Goal: Complete application form: Complete application form

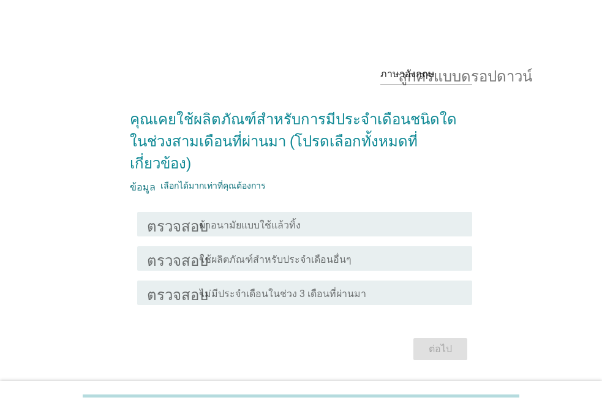
click at [427, 212] on div "ตรวจสอบ โครงร่างกล่องกาเครื่องหมายว่าง ผ้าอนามัยแบบใช้แล้วทิ้ง" at bounding box center [304, 224] width 335 height 24
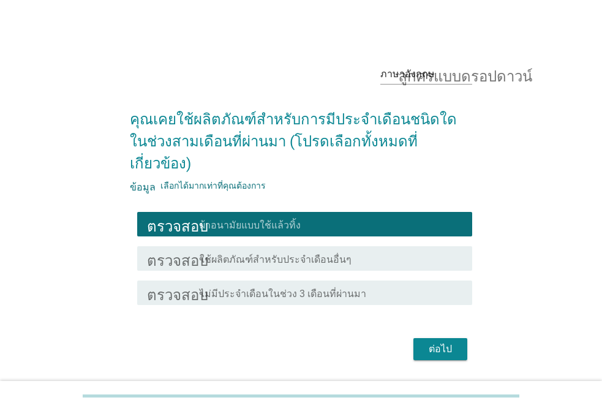
click at [449, 342] on font "ต่อไป" at bounding box center [440, 349] width 23 height 15
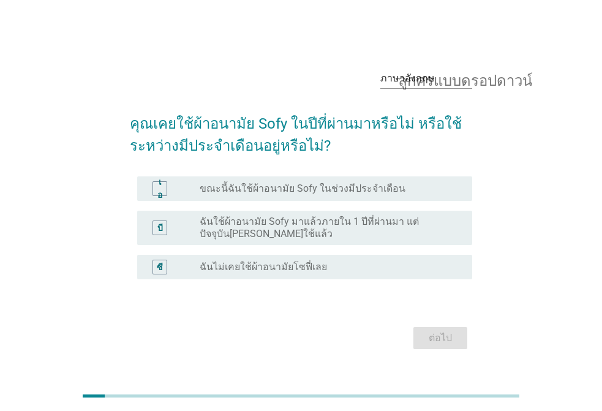
click at [407, 192] on div "ปุ่มวิทยุไม่ได้เลือก ขณะนี้ฉันใช้ผ้าอนามัย Sofy ในช่วงมีประจำเดือน" at bounding box center [326, 188] width 253 height 12
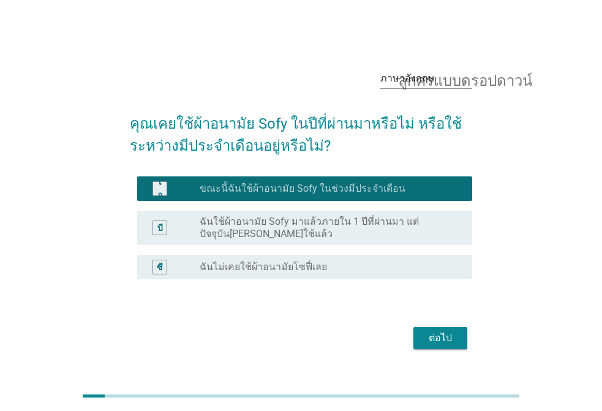
click at [447, 334] on font "ต่อไป" at bounding box center [440, 338] width 23 height 12
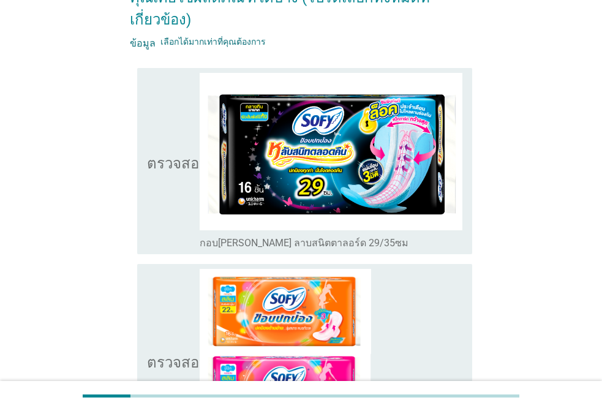
scroll to position [122, 0]
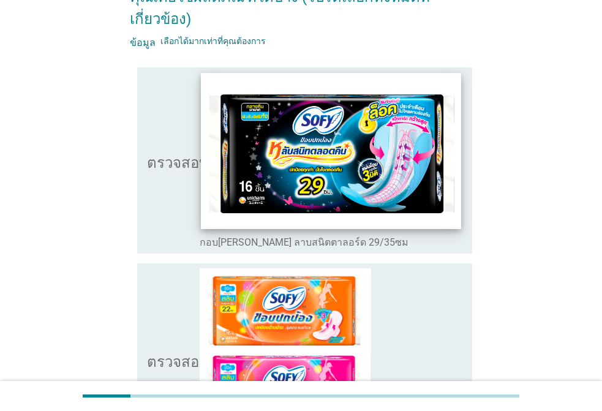
click at [403, 193] on img at bounding box center [331, 151] width 260 height 156
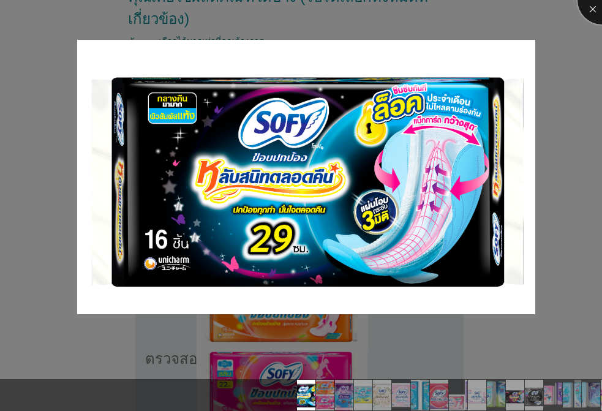
click at [593, 14] on div at bounding box center [601, 0] width 49 height 49
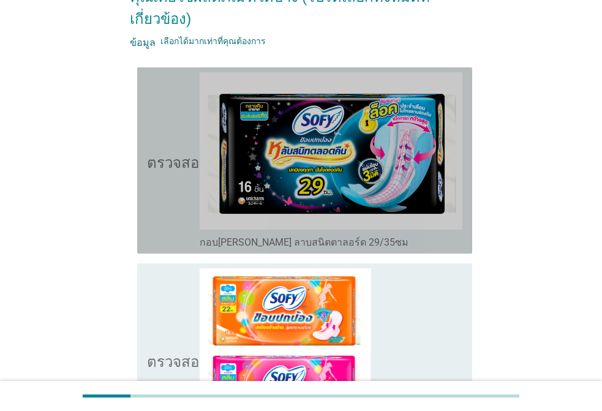
click at [208, 244] on font "กอบปกปอง ลาบสนิตตาลอร์ด 29/35ซม" at bounding box center [304, 242] width 209 height 12
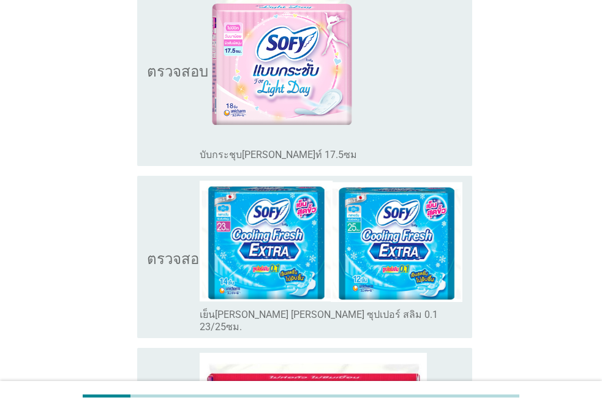
scroll to position [1286, 0]
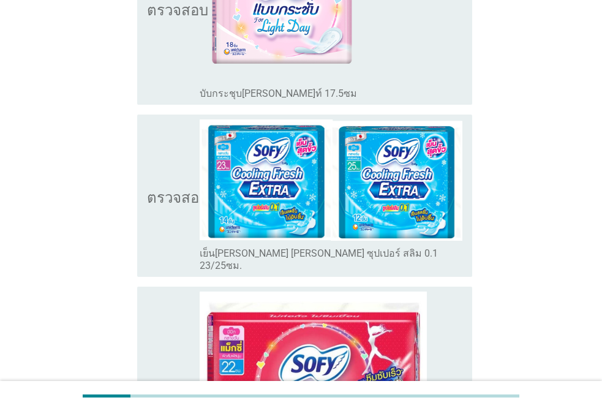
click at [215, 250] on font "เย็นสดชื่น เอ็กซ์ตร้า ซุปเปอร์ สลิม 0.1 23/25ซม." at bounding box center [319, 259] width 238 height 24
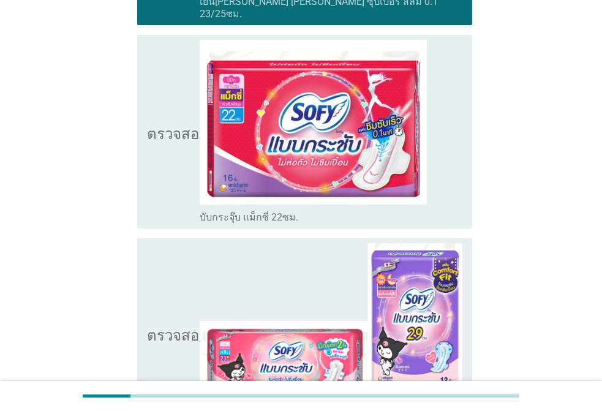
scroll to position [1531, 0]
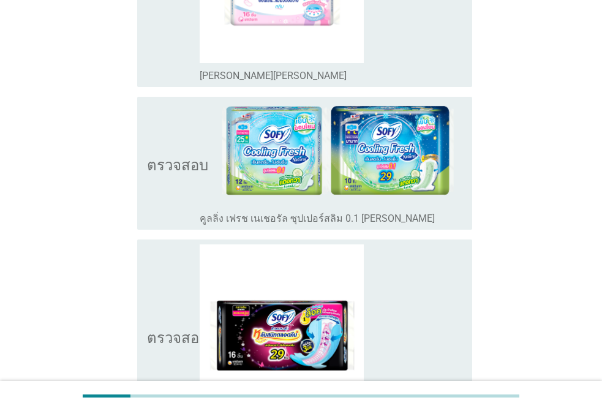
click at [288, 212] on font "คูลลิ่ง เฟรช เนเชอรัล ซุปเปอร์สลิม 0.1 ซีรีส์" at bounding box center [317, 218] width 235 height 12
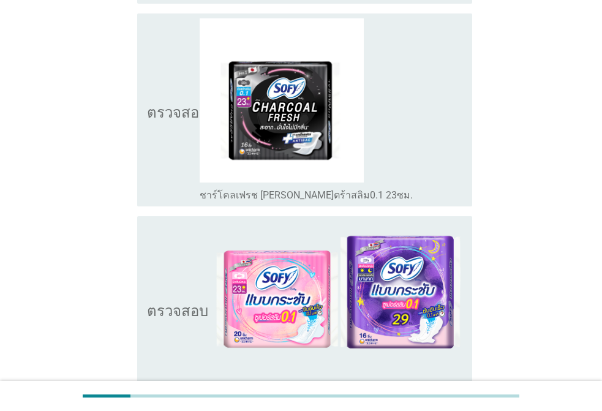
scroll to position [2265, 0]
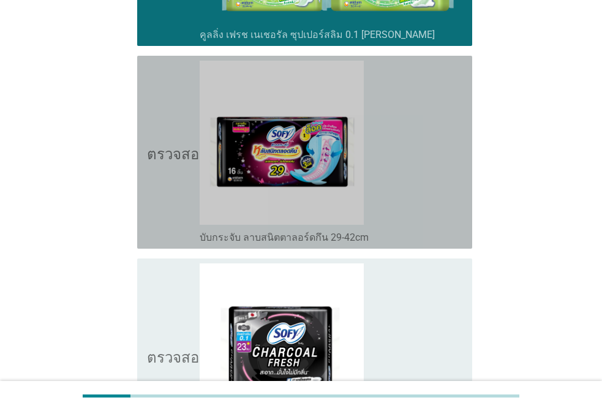
click at [300, 231] on font "บับกระจับ ลาบสนิตตาลอร์ดกึน 29-42cm" at bounding box center [284, 237] width 169 height 12
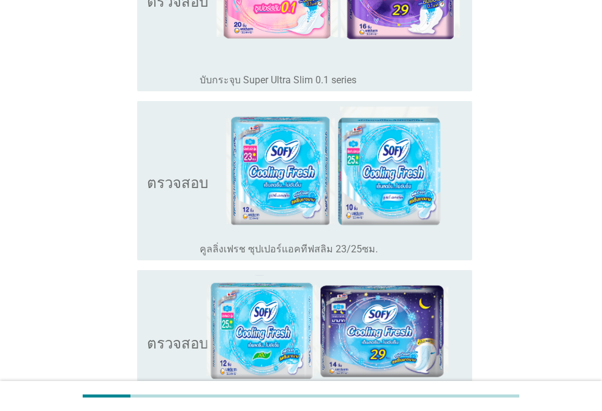
scroll to position [2877, 0]
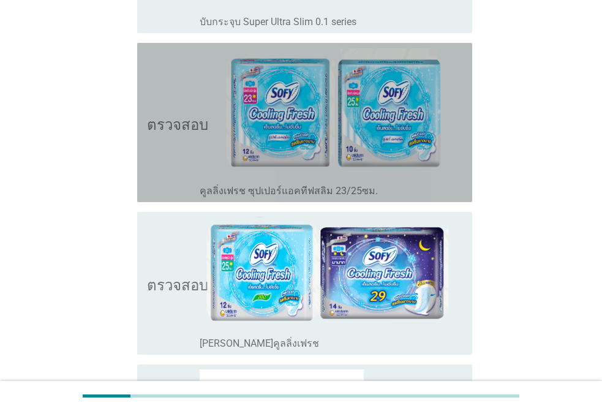
click at [331, 185] on font "คูลลิ่งเฟรช ซุปเปอร์แอคทีฟสลิม 23/25ซม." at bounding box center [289, 191] width 178 height 12
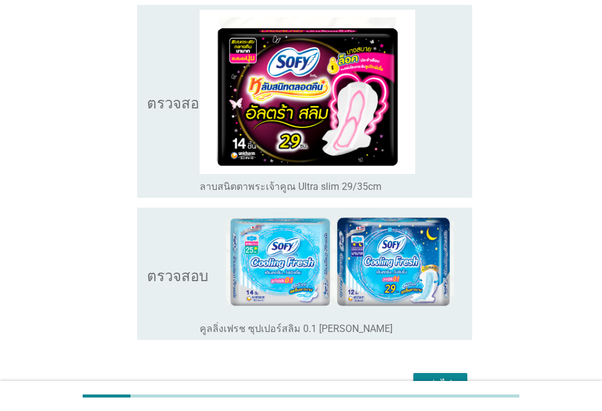
scroll to position [4137, 0]
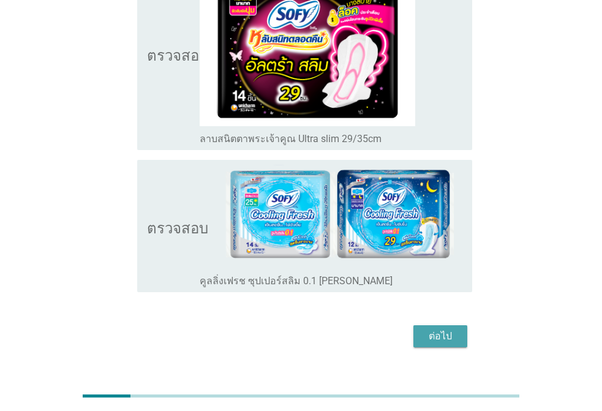
click at [437, 330] on font "ต่อไป" at bounding box center [440, 336] width 23 height 12
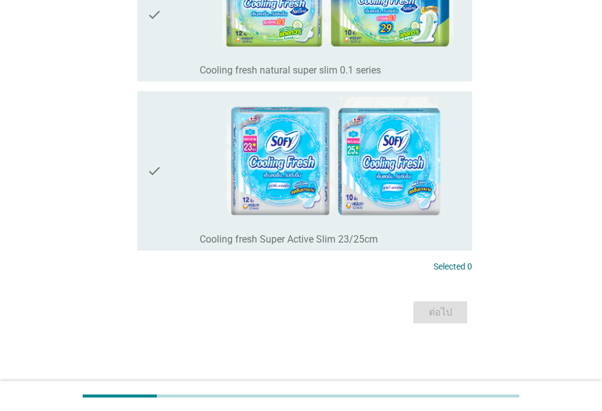
scroll to position [0, 0]
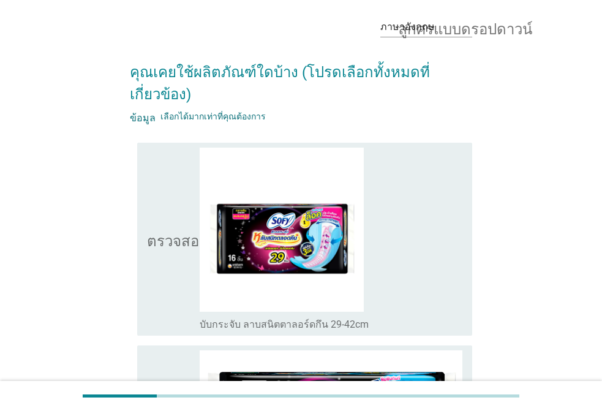
scroll to position [61, 0]
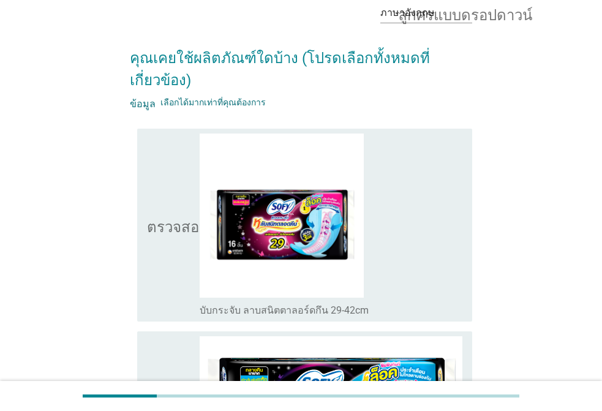
click at [386, 277] on div "โครงร่างกล่องกาเครื่องหมายว่าง บับกระจับ ลาบสนิตตาลอร์ดกึน 29-42cm" at bounding box center [331, 224] width 263 height 183
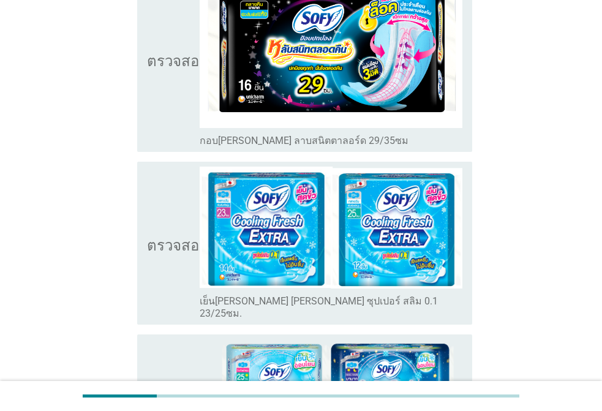
scroll to position [429, 0]
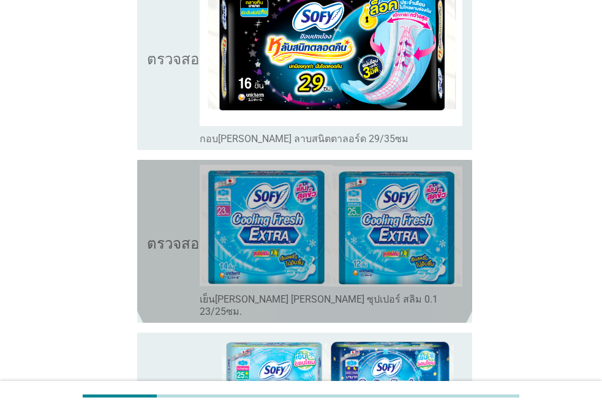
click at [467, 282] on div "ตรวจสอบ โครงร่างกล่องกาเครื่องหมายว่าง เย็นสดชื่น เอ็กซ์ตร้า ซุปเปอร์ สลิม 0.1 …" at bounding box center [304, 241] width 335 height 163
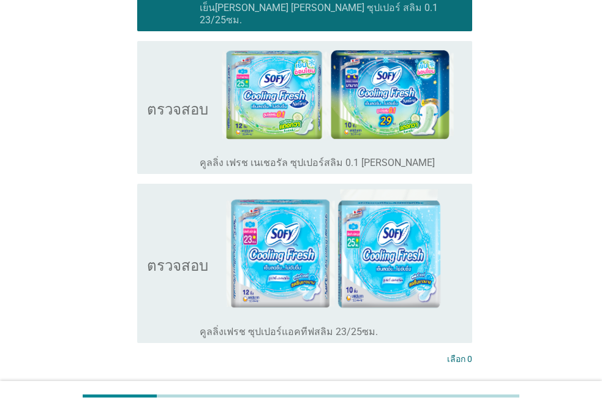
scroll to position [735, 0]
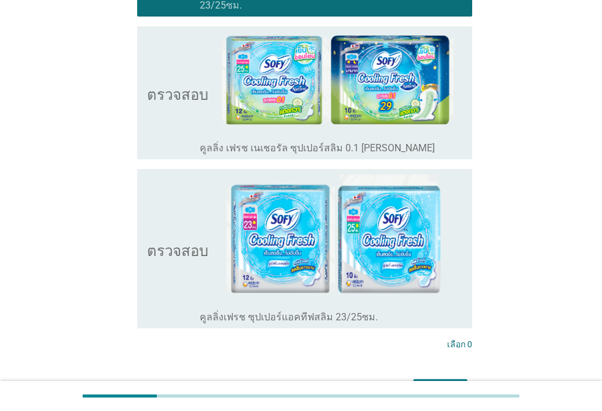
click at [408, 140] on div "โครงร่างกล่องกาเครื่องหมายว่าง คูลลิ่ง เฟรช เนเชอรัล ซุปเปอร์สลิม 0.1 ซีรีส์" at bounding box center [331, 147] width 263 height 15
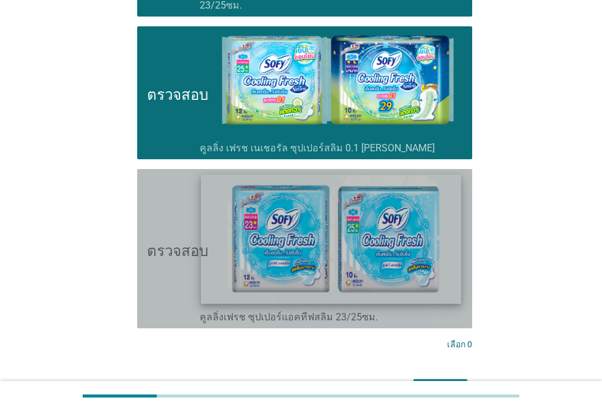
click at [448, 288] on img at bounding box center [331, 238] width 260 height 129
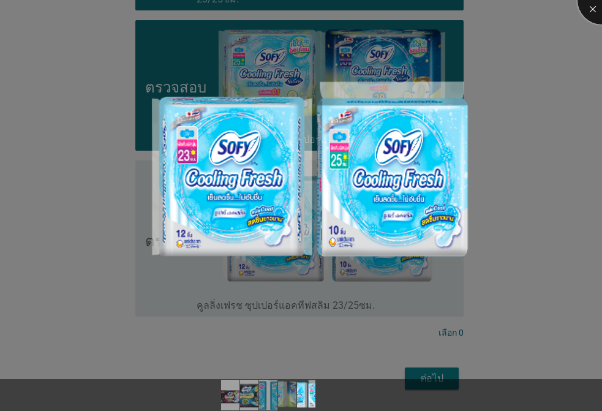
click at [587, 6] on div at bounding box center [601, 0] width 49 height 49
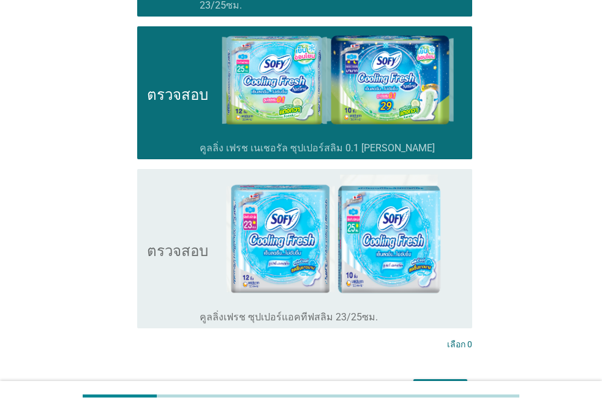
click at [181, 271] on icon "ตรวจสอบ" at bounding box center [177, 248] width 61 height 149
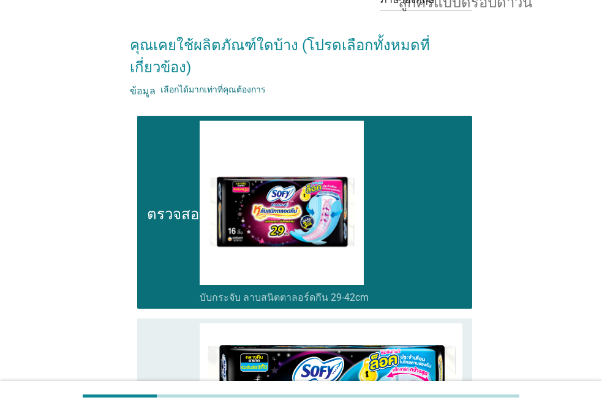
scroll to position [66, 0]
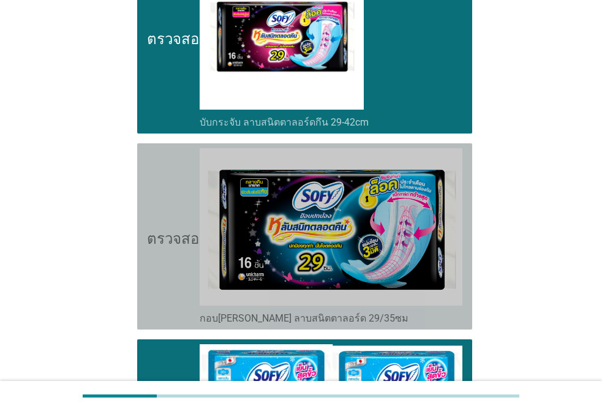
click at [425, 313] on div "โครงร่างกล่องกาเครื่องหมายว่าง กอบปกปอง ลาบสนิตตาลอร์ด 29/35ซม" at bounding box center [331, 317] width 263 height 15
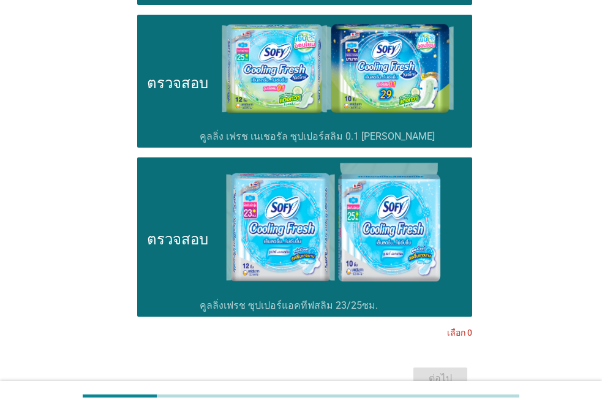
scroll to position [800, 0]
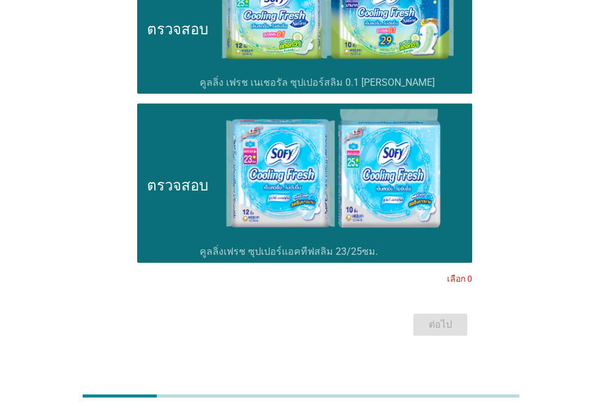
click at [425, 313] on div "ต่อไป" at bounding box center [301, 324] width 342 height 29
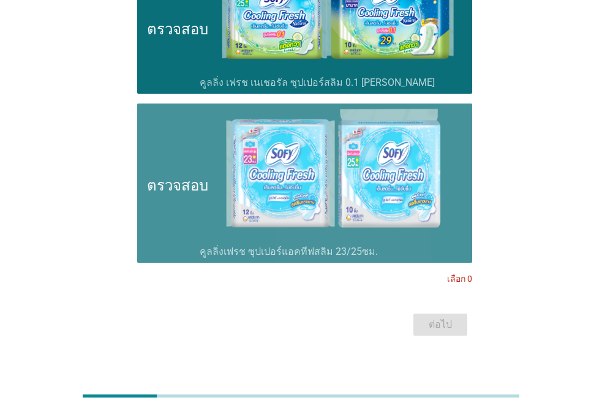
click at [446, 243] on div "โครงร่างกล่องกาเครื่องหมายว่าง คูลลิ่งเฟรช ซุปเปอร์แอคทีฟสลิม 23/25ซม." at bounding box center [331, 250] width 263 height 15
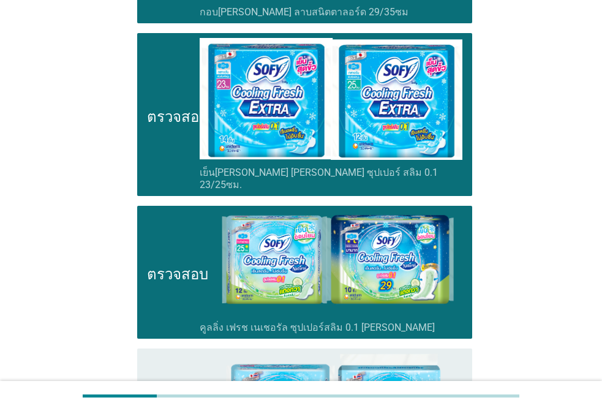
click at [463, 304] on div "ตรวจสอบ โครงร่างกล่องกาเครื่องหมายว่าง คูลลิ่ง เฟรช เนเชอรัล ซุปเปอร์สลิม 0.1 ซ…" at bounding box center [304, 272] width 335 height 133
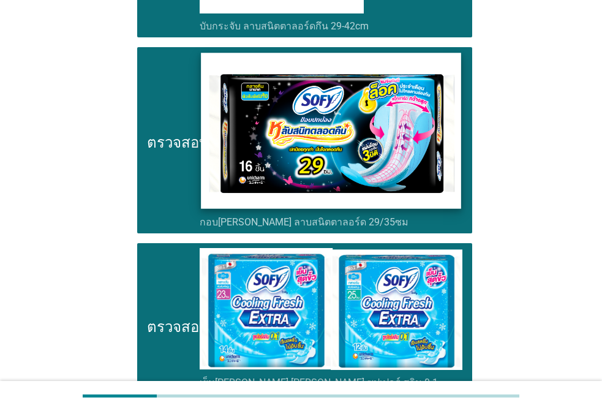
scroll to position [310, 0]
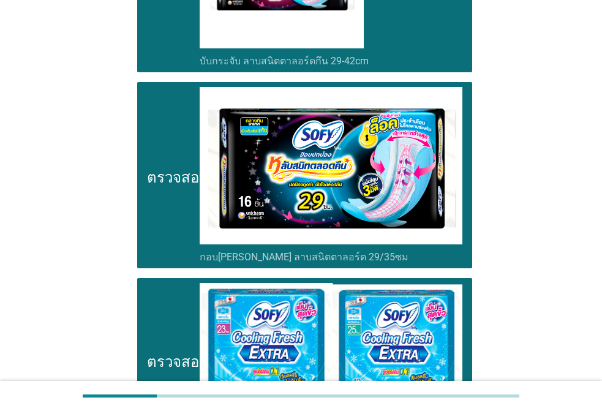
click at [173, 299] on icon "ตรวจสอบ" at bounding box center [177, 359] width 61 height 153
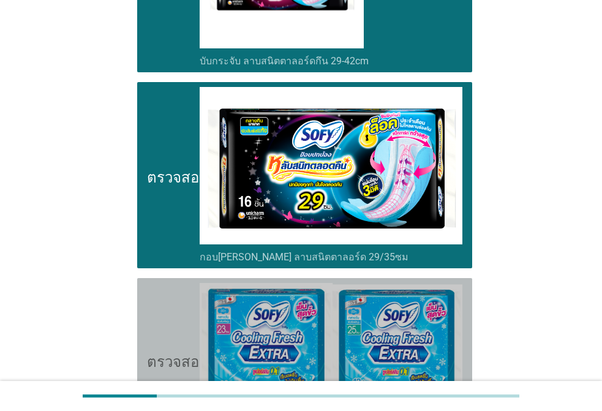
click at [172, 233] on icon "ตรวจสอบ" at bounding box center [177, 175] width 61 height 176
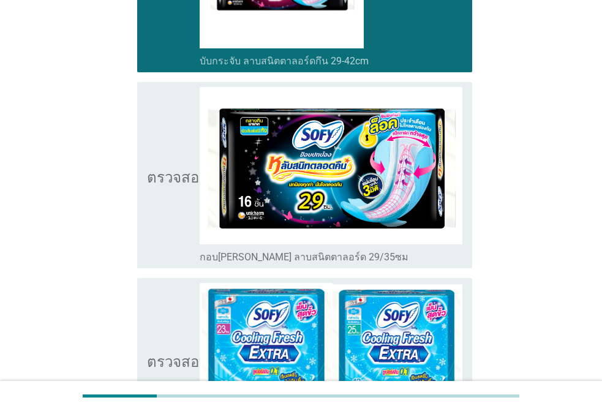
scroll to position [4, 0]
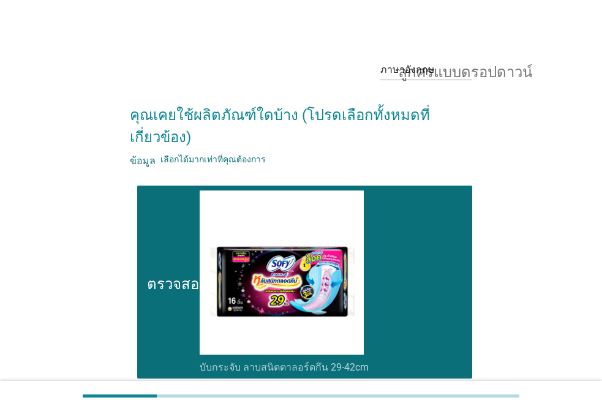
click at [173, 227] on icon "ตรวจสอบ" at bounding box center [177, 281] width 61 height 183
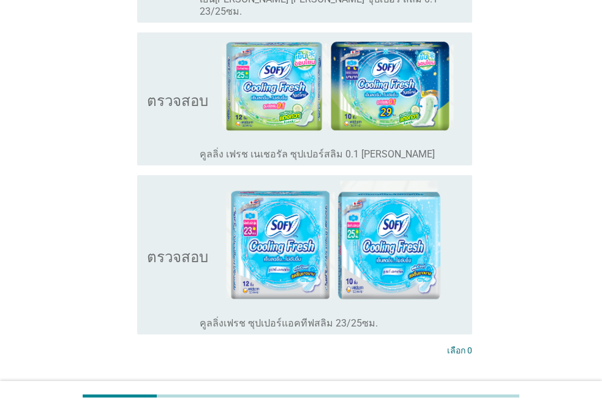
scroll to position [800, 0]
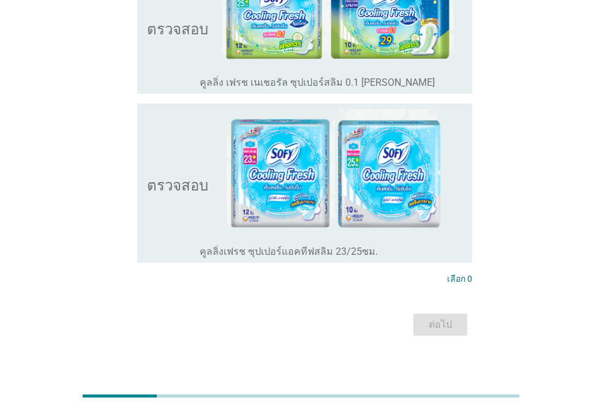
click at [448, 243] on div "โครงร่างกล่องกาเครื่องหมายว่าง คูลลิ่งเฟรช ซุปเปอร์แอคทีฟสลิม 23/25ซม." at bounding box center [331, 250] width 263 height 15
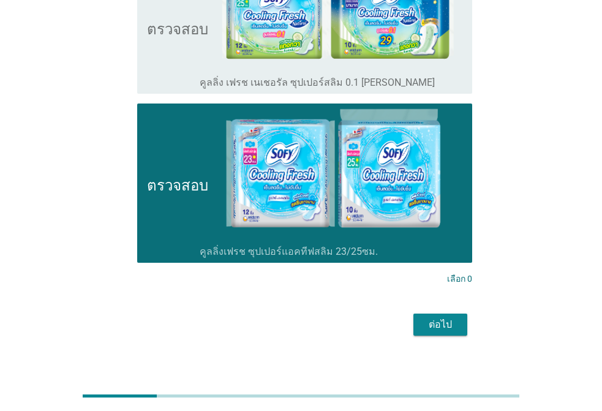
scroll to position [678, 0]
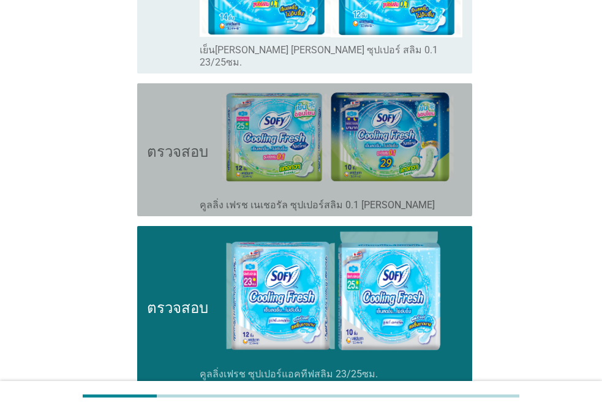
click at [450, 197] on div "โครงร่างกล่องกาเครื่องหมายว่าง คูลลิ่ง เฟรช เนเชอรัล ซุปเปอร์สลิม 0.1 ซีรีส์" at bounding box center [331, 204] width 263 height 15
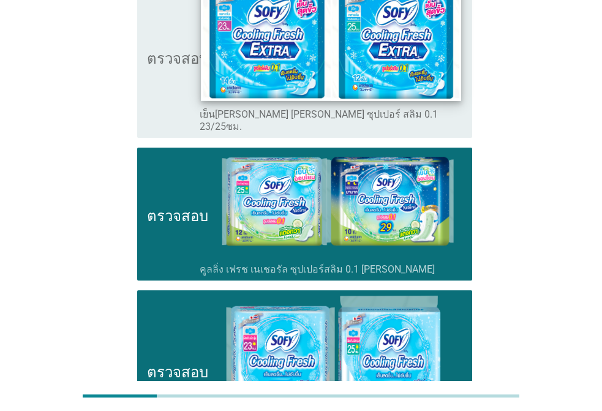
scroll to position [494, 0]
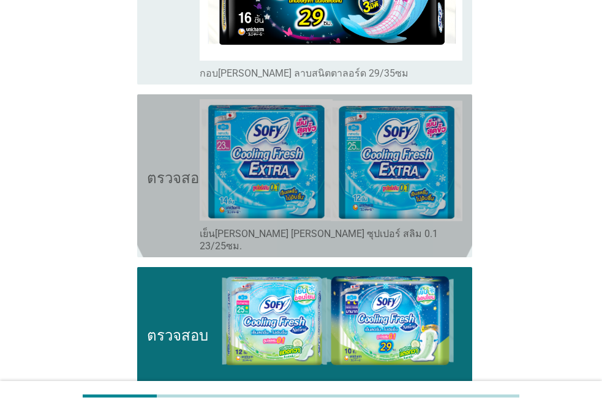
drag, startPoint x: 152, startPoint y: 157, endPoint x: 162, endPoint y: 141, distance: 18.7
click at [160, 154] on icon "ตรวจสอบ" at bounding box center [177, 175] width 61 height 153
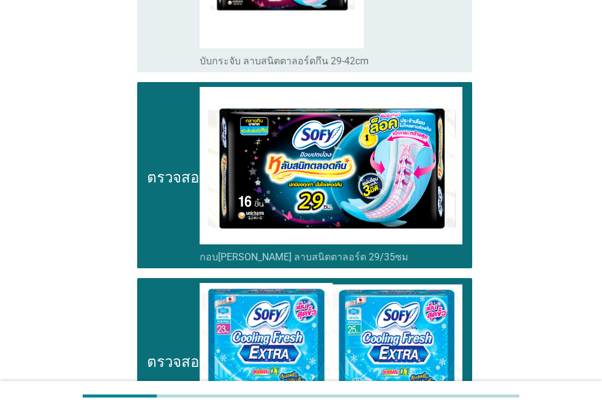
scroll to position [249, 0]
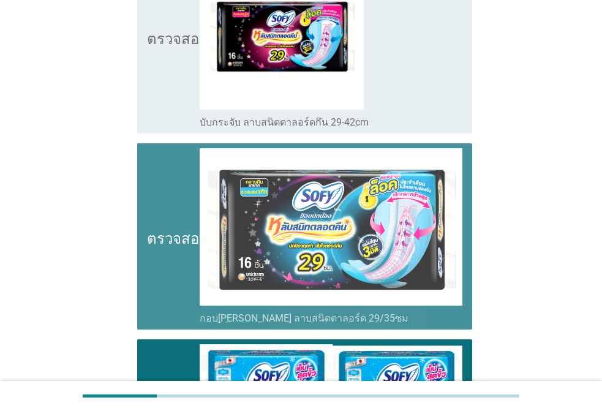
click at [173, 272] on icon "ตรวจสอบ" at bounding box center [177, 236] width 61 height 176
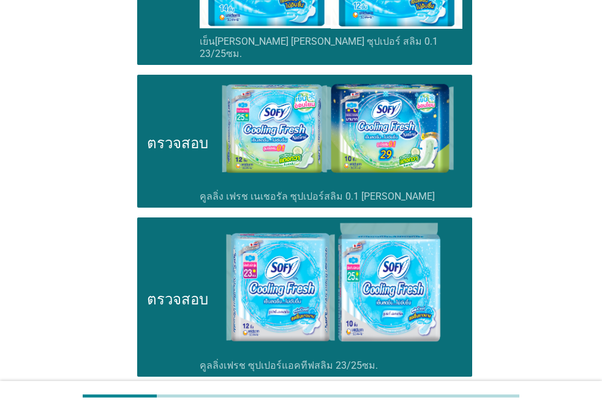
scroll to position [800, 0]
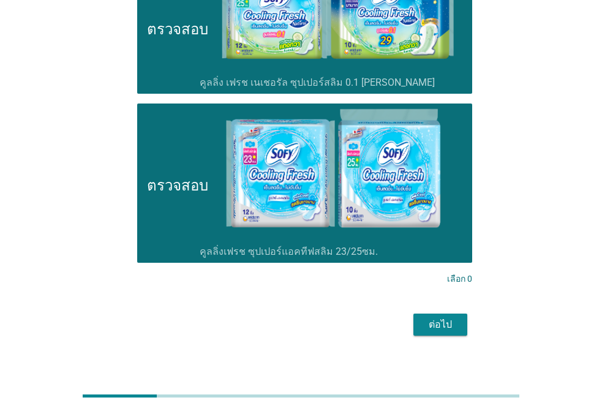
click at [142, 6] on div "ตรวจสอบ โครงร่างกล่องกาเครื่องหมายว่าง คูลลิ่ง เฟรช เนเชอรัล ซุปเปอร์สลิม 0.1 ซ…" at bounding box center [304, 27] width 335 height 133
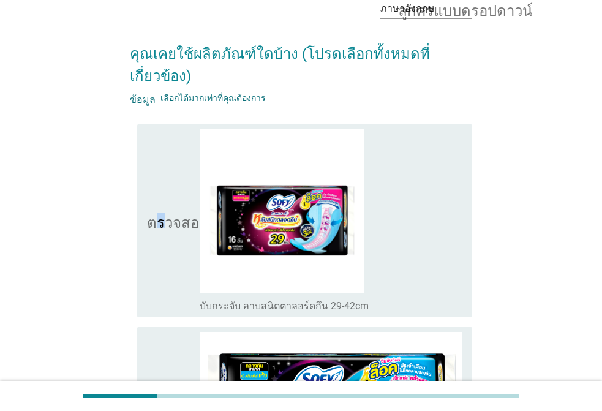
drag, startPoint x: 159, startPoint y: 151, endPoint x: 163, endPoint y: 160, distance: 9.3
click at [159, 152] on icon "ตรวจสอบ" at bounding box center [177, 220] width 61 height 183
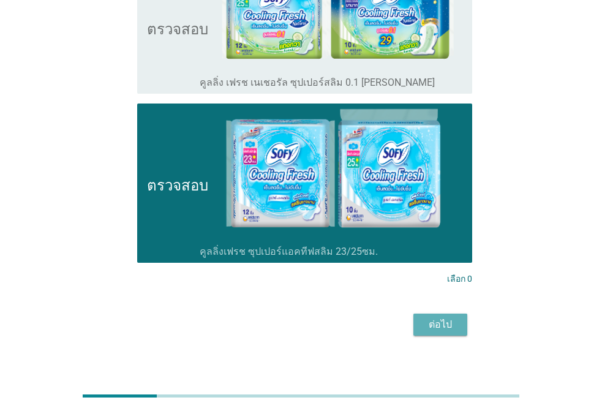
click at [452, 317] on div "ต่อไป" at bounding box center [440, 324] width 34 height 15
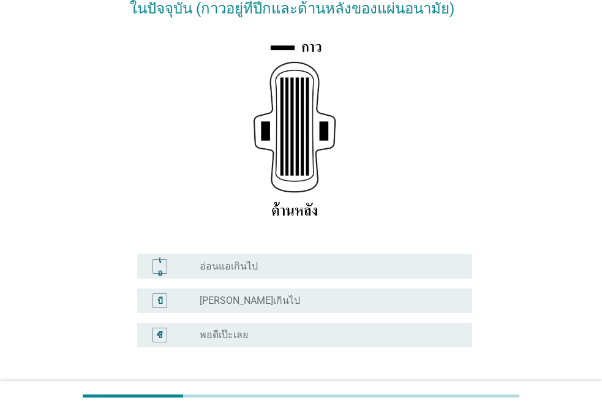
scroll to position [184, 0]
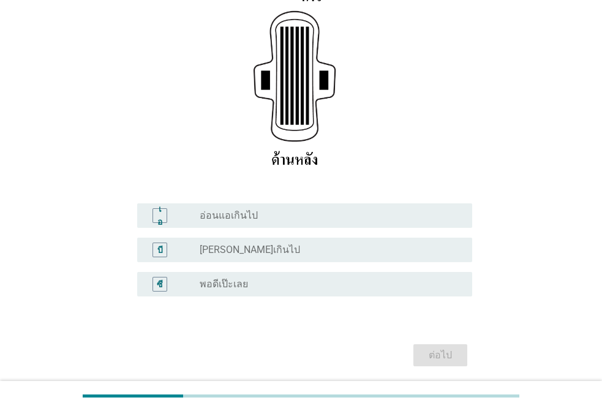
click at [397, 278] on div "ปุ่มวิทยุไม่ได้เลือก พอดีเป๊ะเลย" at bounding box center [326, 284] width 253 height 12
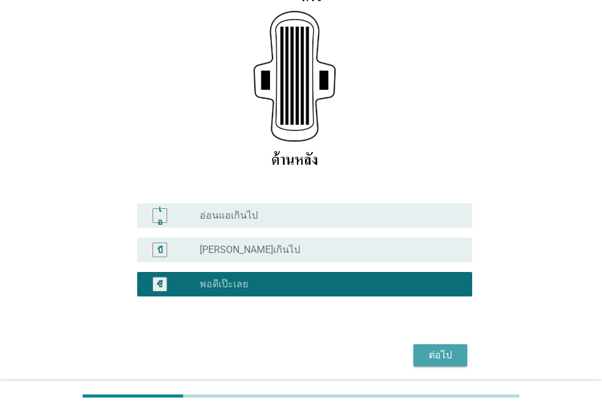
click at [450, 352] on font "ต่อไป" at bounding box center [440, 355] width 23 height 12
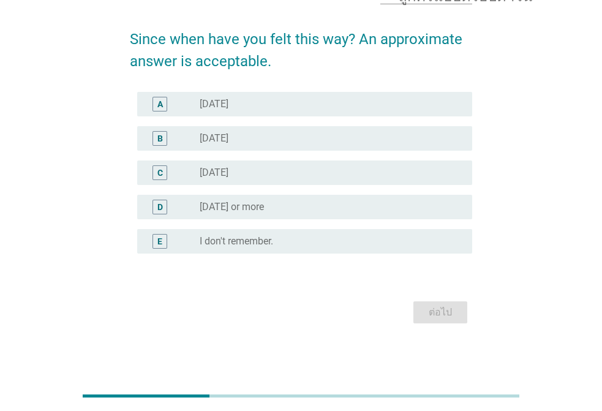
scroll to position [0, 0]
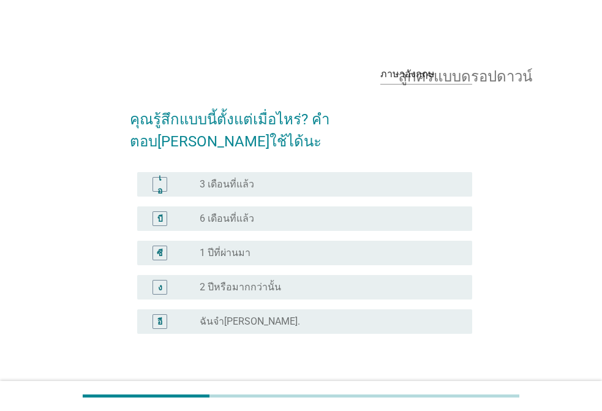
click at [312, 212] on div "ปุ่มวิทยุไม่ได้เลือก 6 เดือนที่แล้ว" at bounding box center [326, 218] width 253 height 12
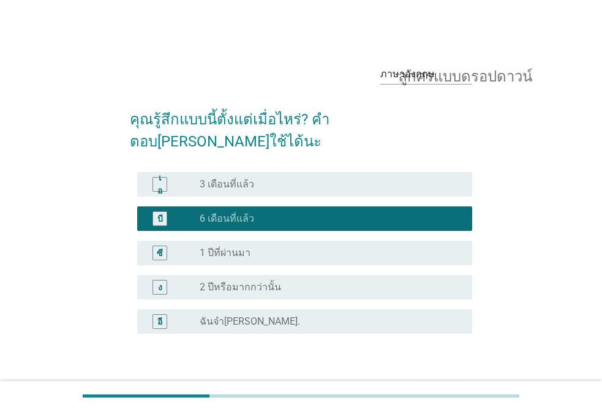
click at [431, 386] on font "ต่อไป" at bounding box center [440, 392] width 23 height 12
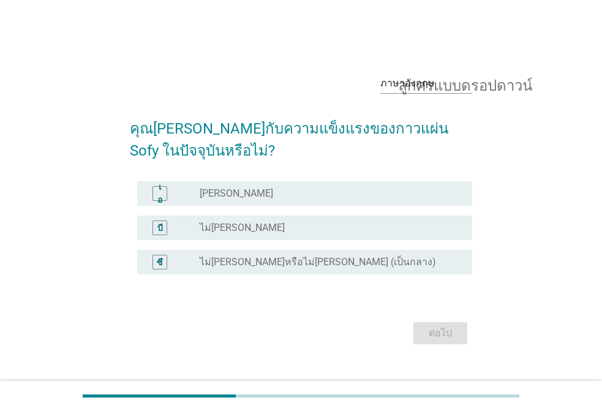
click at [328, 192] on div "ปุ่มวิทยุไม่ได้เลือก พอใจ" at bounding box center [326, 193] width 253 height 12
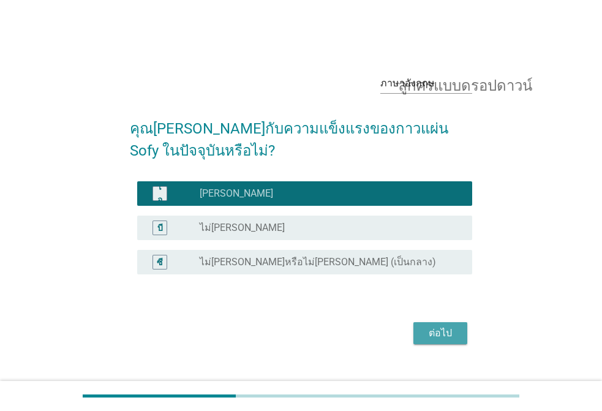
click at [440, 334] on font "ต่อไป" at bounding box center [440, 333] width 23 height 12
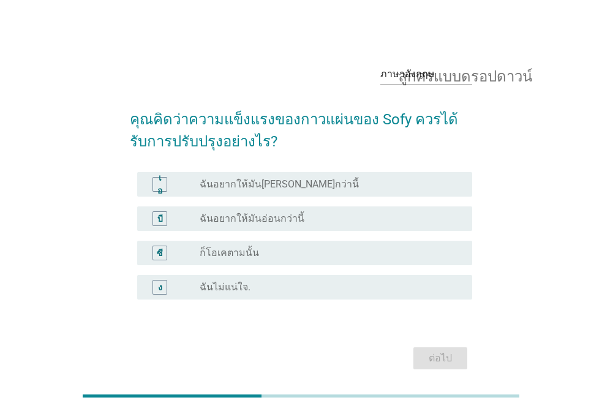
click at [378, 243] on div "ซี ปุ่มวิทยุไม่ได้เลือก ก็โอเคตามนั้น" at bounding box center [304, 253] width 335 height 24
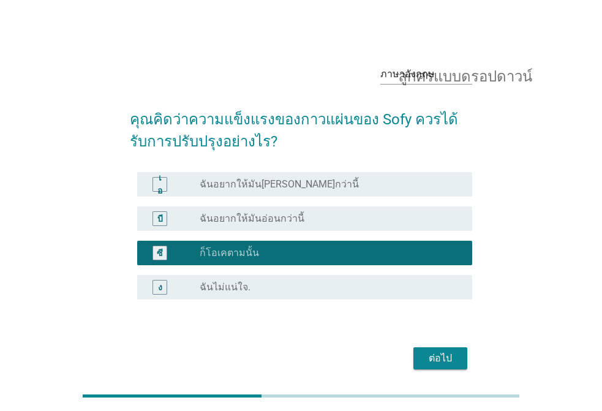
click at [463, 356] on button "ต่อไป" at bounding box center [440, 358] width 54 height 22
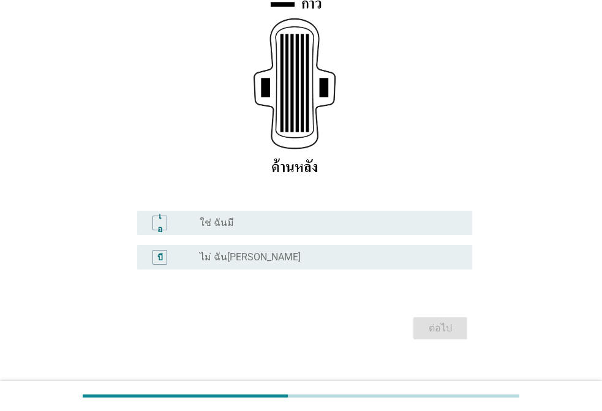
scroll to position [214, 0]
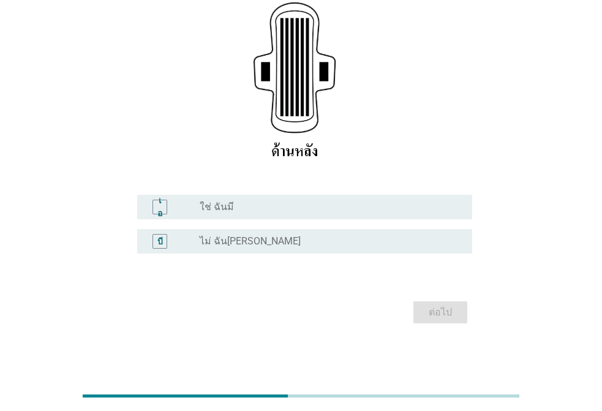
click at [373, 228] on div "บี ปุ่มวิทยุไม่ได้เลือก ไม่ ฉันไม่ได้" at bounding box center [301, 241] width 342 height 34
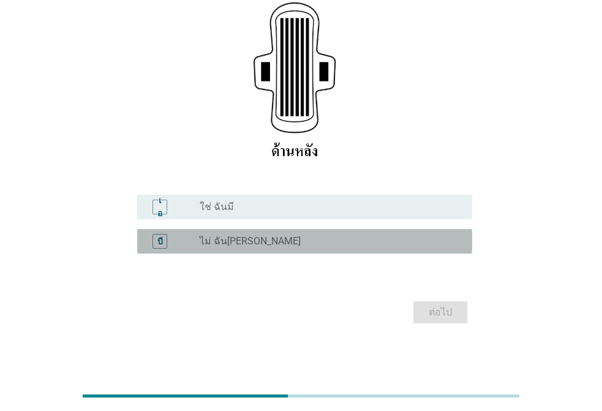
click at [242, 233] on div "บี ปุ่มวิทยุไม่ได้เลือก ไม่ ฉันไม่ได้" at bounding box center [304, 241] width 335 height 24
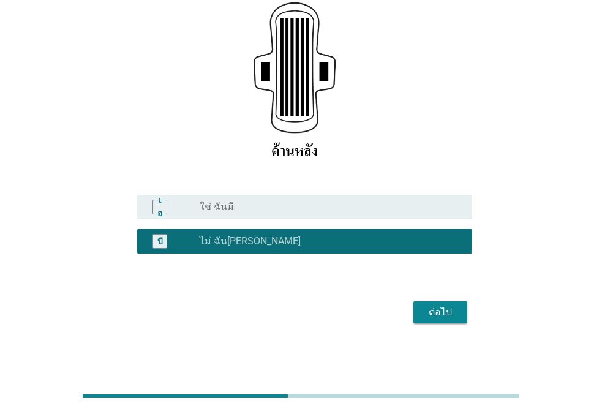
click at [451, 315] on font "ต่อไป" at bounding box center [440, 312] width 23 height 12
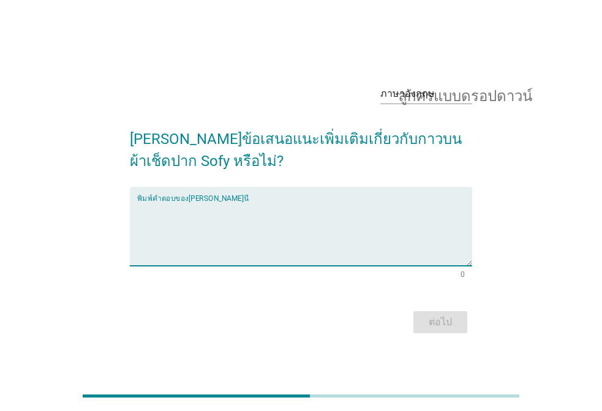
drag, startPoint x: 383, startPoint y: 238, endPoint x: 336, endPoint y: 247, distance: 48.0
click at [369, 236] on textarea "พิมพ์คำตอบของคุณที่นี่" at bounding box center [304, 233] width 335 height 64
type textarea "แ"
type textarea "กาวแน่นดีแล้ว"
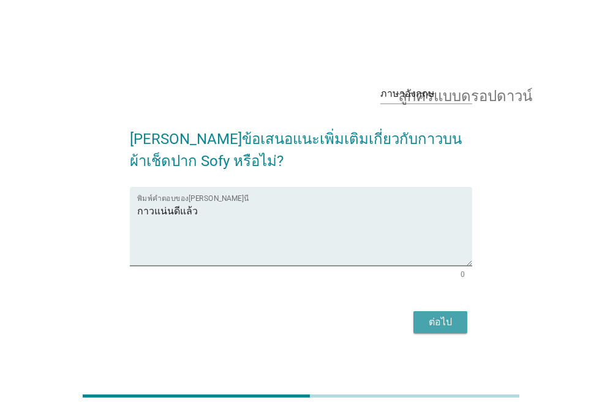
click at [453, 317] on div "ต่อไป" at bounding box center [440, 322] width 34 height 15
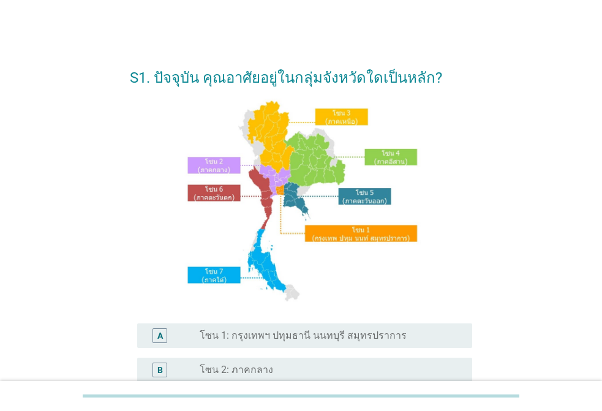
click at [473, 321] on div "S1. ปัจจุบัน คุณอาศัยอยู่ในกลุ่มจังหวัดใดเป็นหลัก? A radio_button_unchecked โซน…" at bounding box center [301, 341] width 362 height 592
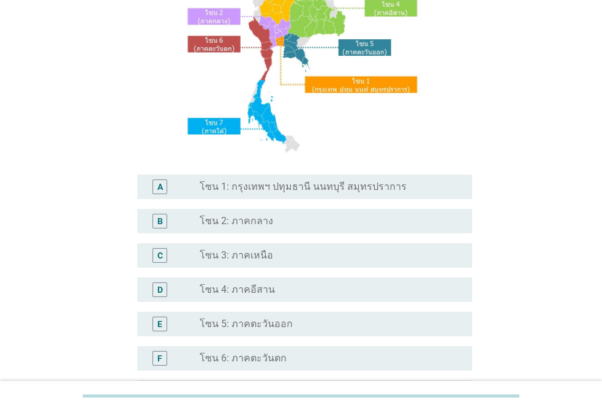
scroll to position [184, 0]
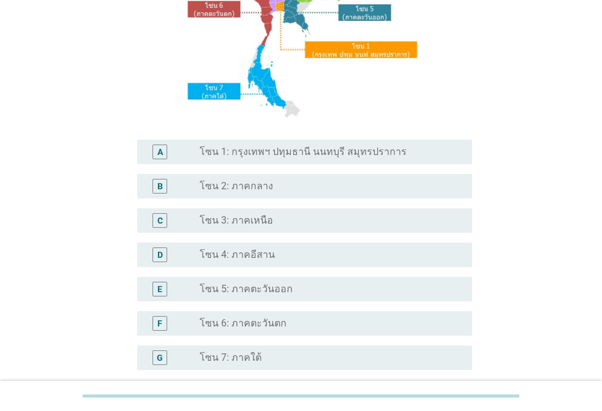
click at [258, 361] on div "radio_button_unchecked โซน 7: ภาคใต้" at bounding box center [326, 357] width 253 height 12
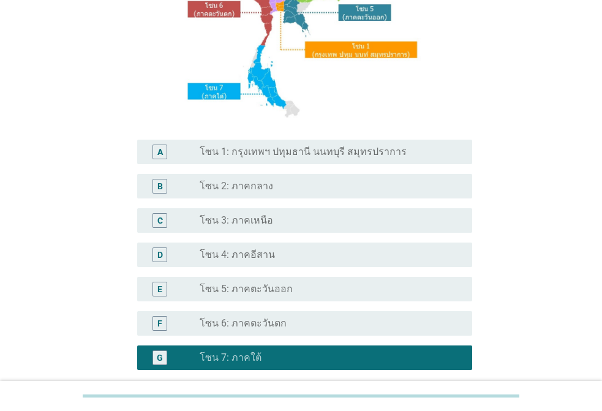
scroll to position [300, 0]
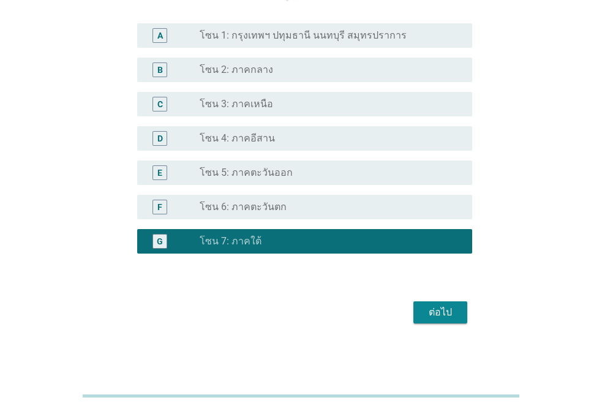
click at [447, 321] on button "ต่อไป" at bounding box center [440, 312] width 54 height 22
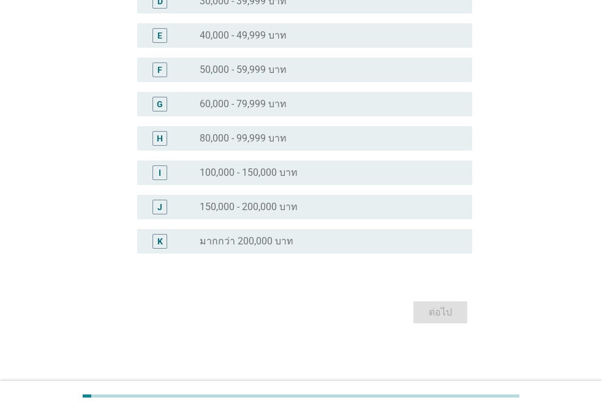
scroll to position [0, 0]
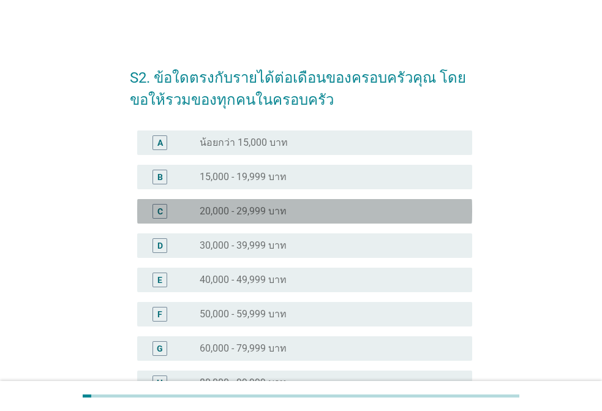
click at [335, 219] on div "C radio_button_unchecked 20,000 - 29,999 บาท" at bounding box center [304, 211] width 335 height 24
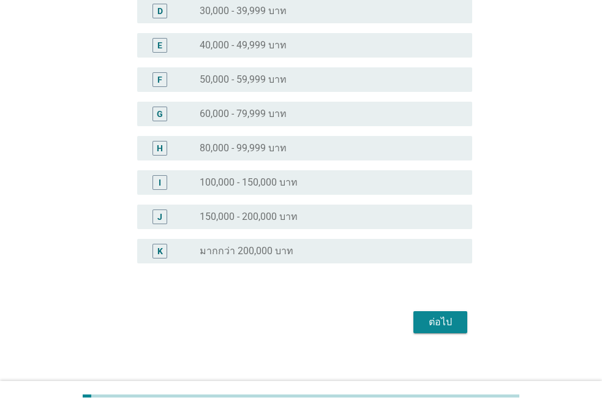
scroll to position [244, 0]
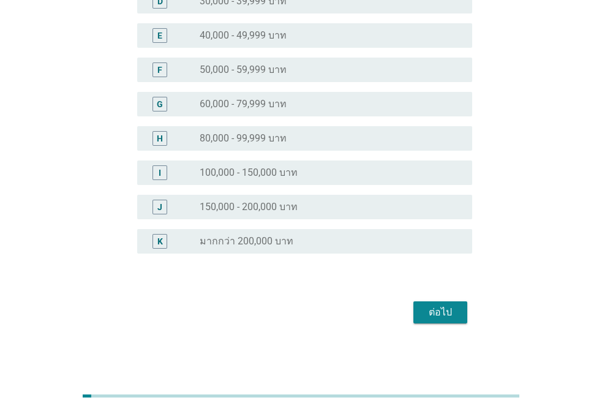
click at [448, 314] on div "ต่อไป" at bounding box center [440, 312] width 34 height 15
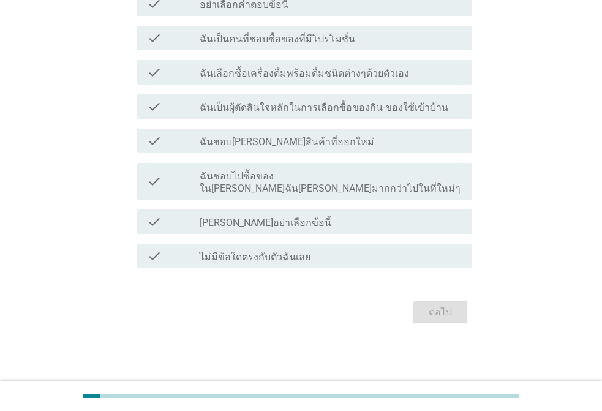
scroll to position [0, 0]
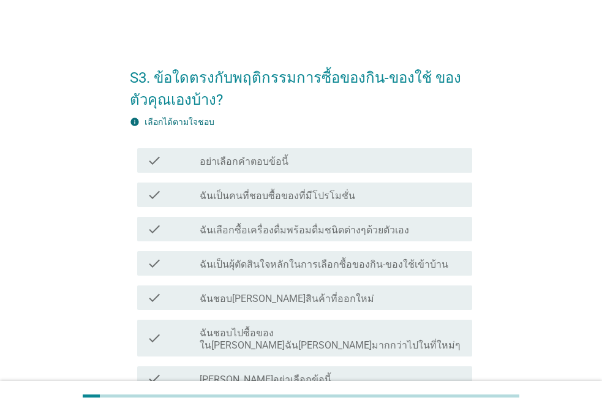
click at [443, 231] on div "check_box_outline_blank ฉันเลือกซื้อเครื่องดื่มพร้อมดื่มชนิดต่างๆด้วยตัวเอง" at bounding box center [331, 229] width 263 height 15
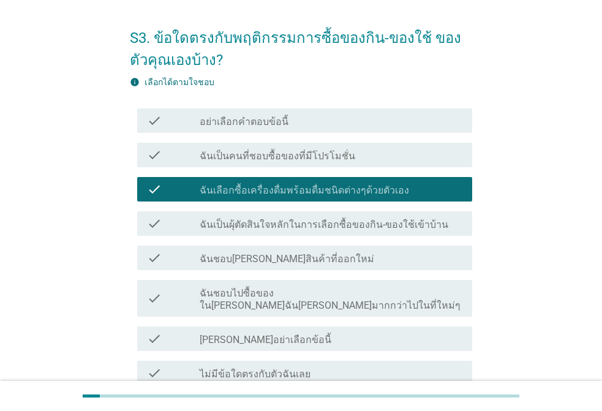
scroll to position [61, 0]
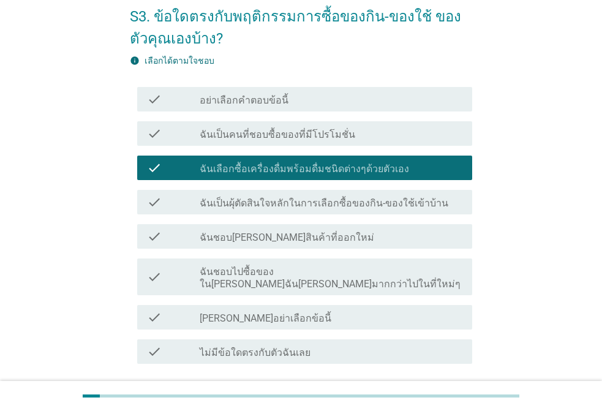
click at [438, 214] on div "check check_box_outline_blank ฉันเป็นผุ้ตัดสินใจหลักในการเลือกซื้อของกิน-ของใช้…" at bounding box center [301, 202] width 342 height 34
drag, startPoint x: 389, startPoint y: 209, endPoint x: 378, endPoint y: 223, distance: 18.7
click at [389, 208] on label "ฉันเป็นผุ้ตัดสินใจหลักในการเลือกซื้อของกิน-ของใช้เข้าบ้าน" at bounding box center [324, 203] width 249 height 12
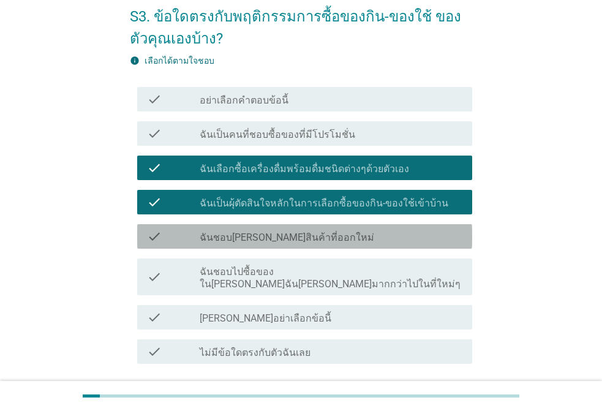
click at [340, 235] on div "check_box_outline_blank ฉันชอบ[PERSON_NAME]สินค้าที่ออกใหม่" at bounding box center [331, 236] width 263 height 15
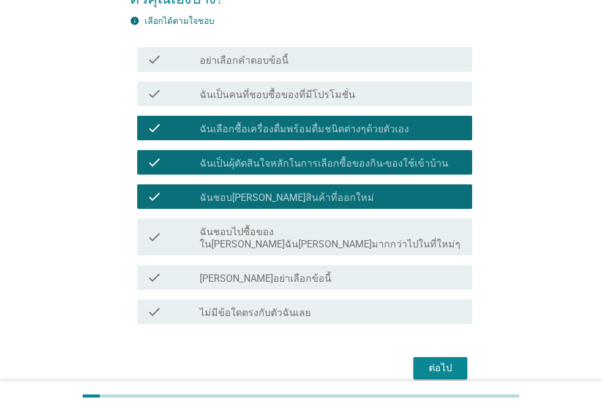
scroll to position [122, 0]
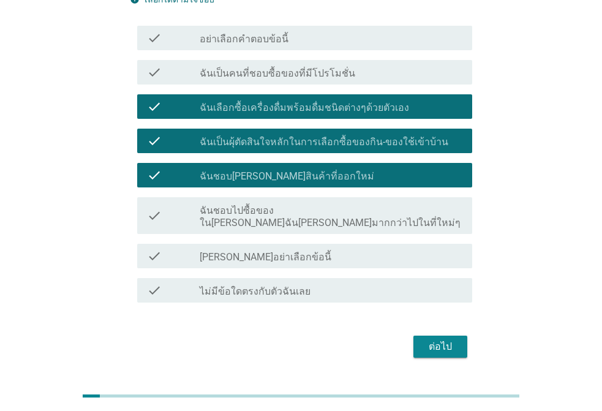
click at [345, 215] on label "ฉันชอบไปซื้อของใน[PERSON_NAME]ฉัน[PERSON_NAME]มากกว่าไปในที่ใหม่ๆ" at bounding box center [331, 216] width 263 height 24
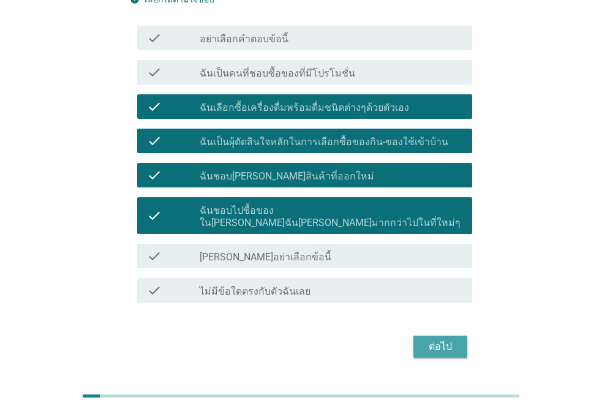
click at [456, 339] on div "ต่อไป" at bounding box center [440, 346] width 34 height 15
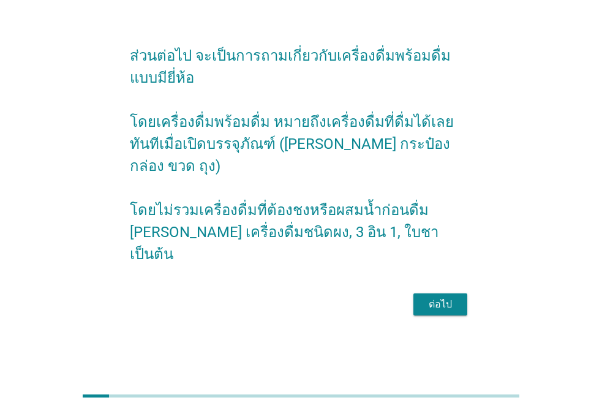
scroll to position [0, 0]
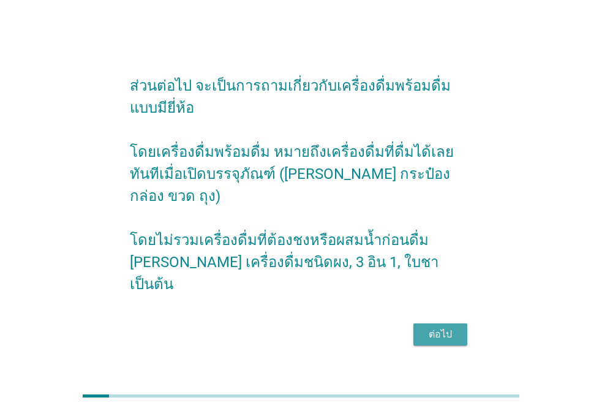
click at [427, 327] on div "ต่อไป" at bounding box center [440, 334] width 34 height 15
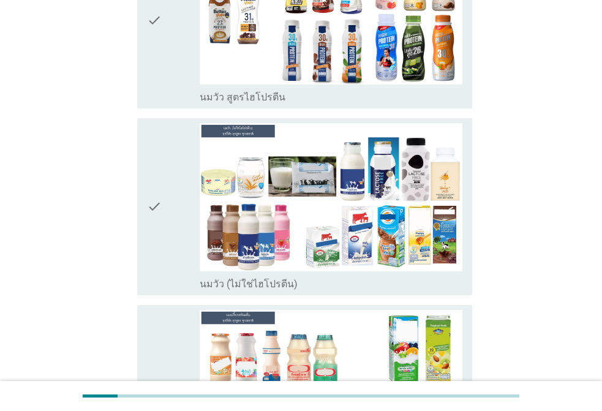
scroll to position [306, 0]
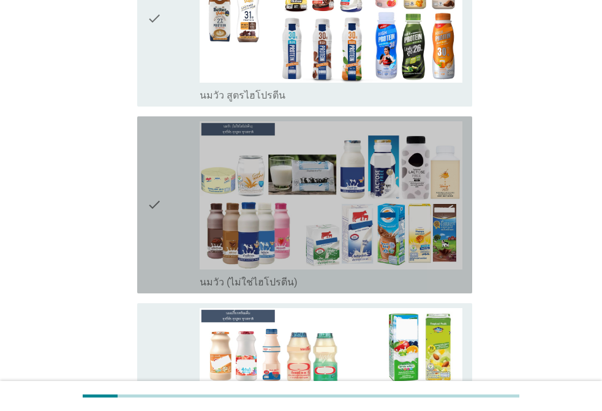
click at [403, 197] on img at bounding box center [331, 195] width 263 height 148
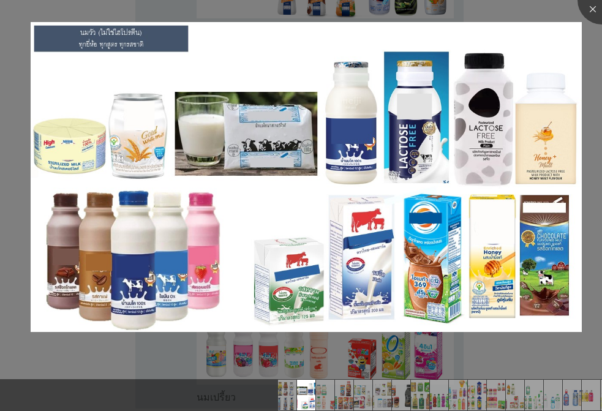
scroll to position [429, 0]
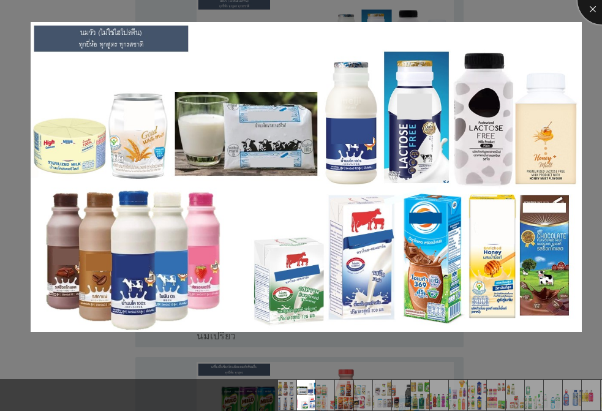
click at [593, 10] on div at bounding box center [601, 0] width 49 height 49
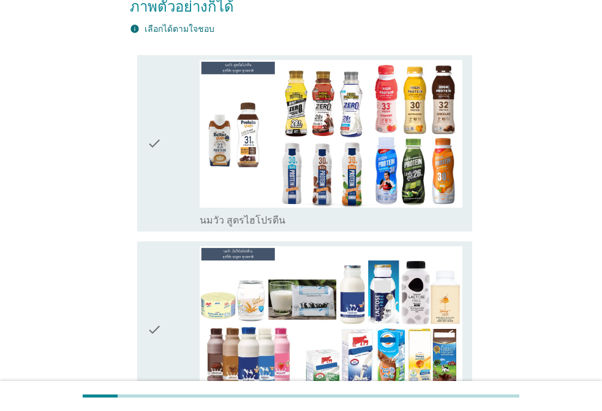
scroll to position [306, 0]
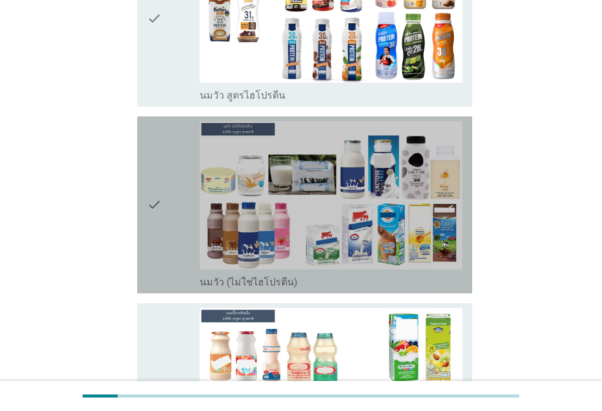
click at [169, 179] on div "check" at bounding box center [173, 204] width 53 height 167
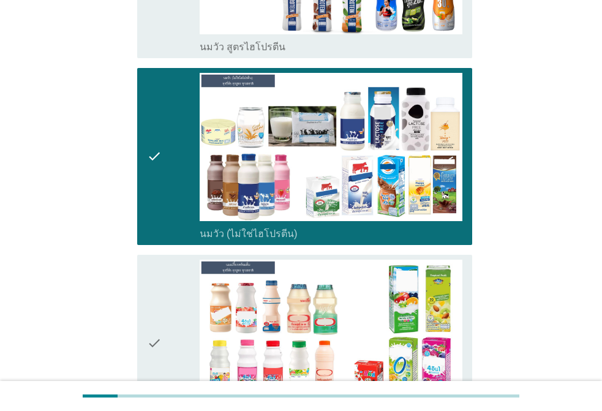
scroll to position [429, 0]
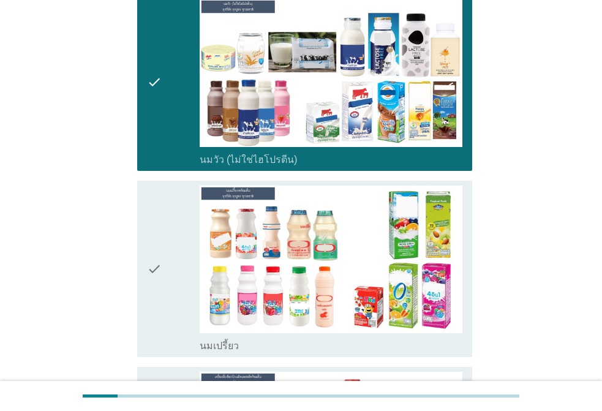
click at [170, 229] on div "check" at bounding box center [173, 268] width 53 height 167
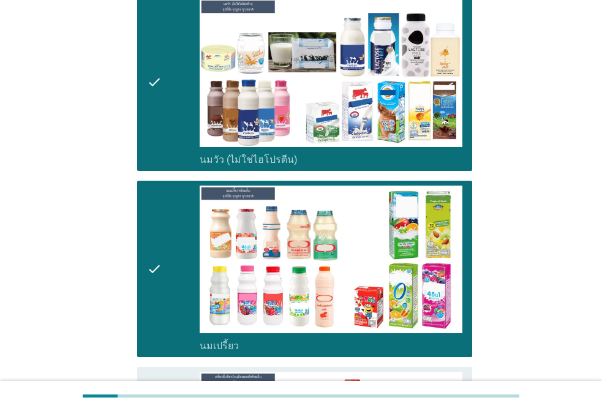
scroll to position [612, 0]
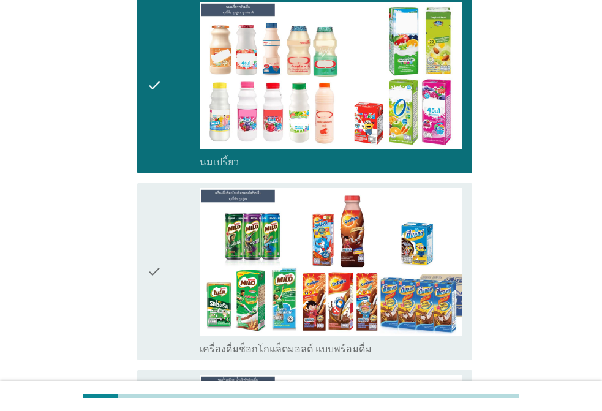
click at [170, 229] on div "check" at bounding box center [173, 271] width 53 height 167
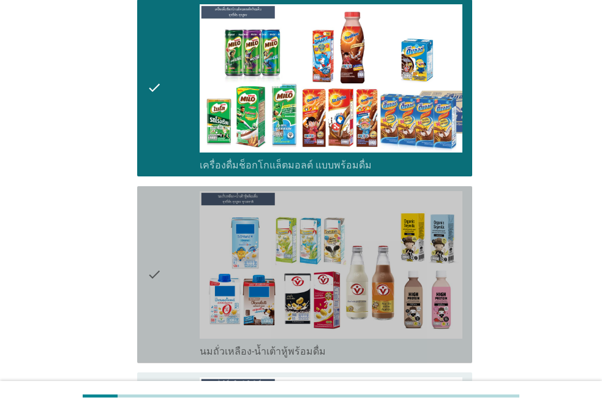
click at [170, 229] on div "check" at bounding box center [173, 274] width 53 height 167
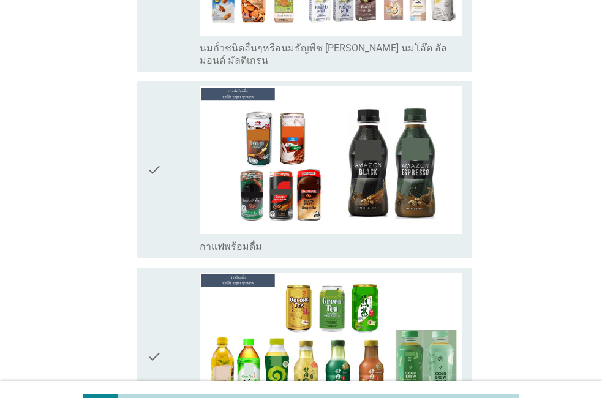
scroll to position [1347, 0]
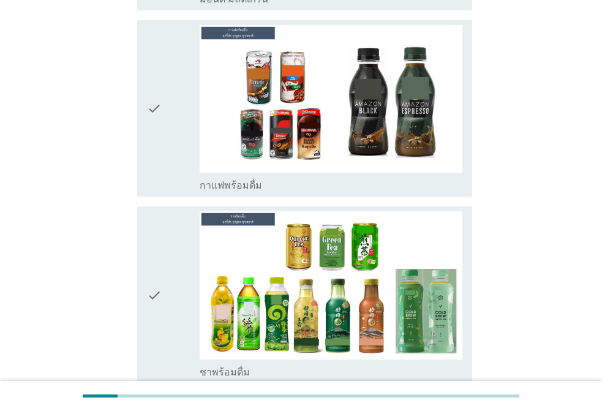
click at [153, 97] on icon "check" at bounding box center [154, 108] width 15 height 167
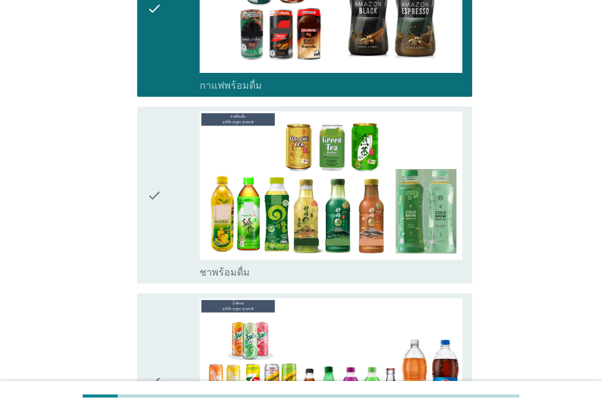
scroll to position [1469, 0]
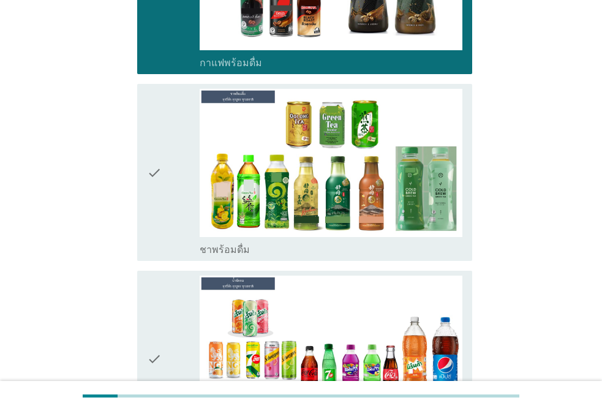
click at [150, 180] on icon "check" at bounding box center [154, 172] width 15 height 167
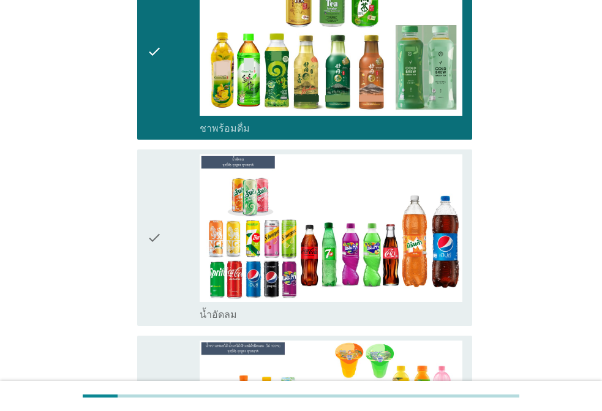
scroll to position [1592, 0]
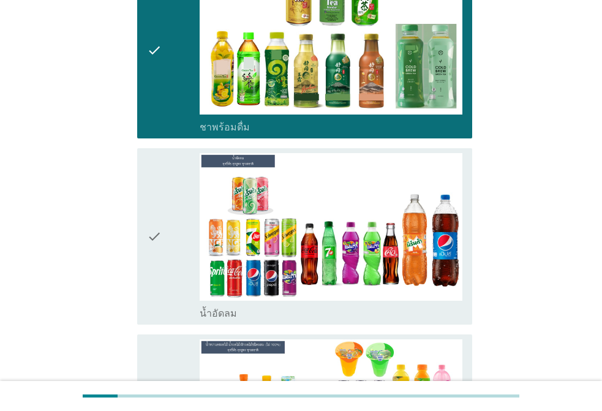
click at [165, 242] on div "check" at bounding box center [173, 236] width 53 height 167
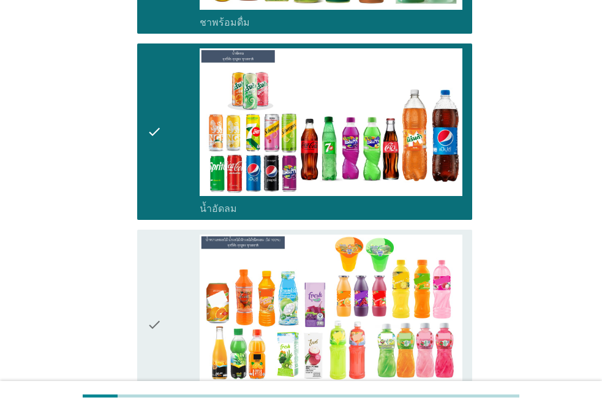
scroll to position [1714, 0]
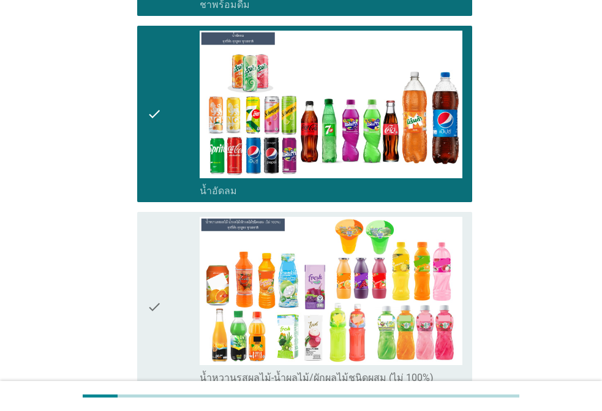
click at [165, 242] on div "check" at bounding box center [173, 306] width 53 height 179
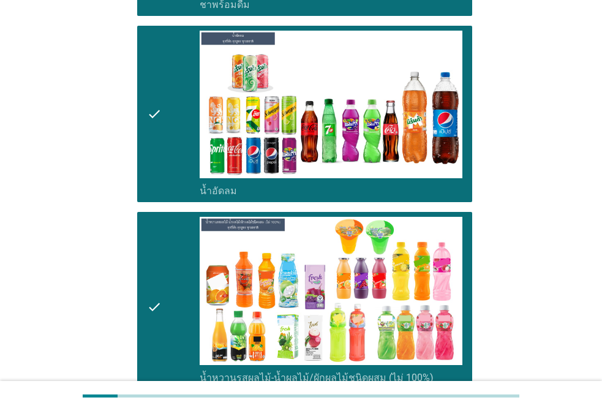
scroll to position [1898, 0]
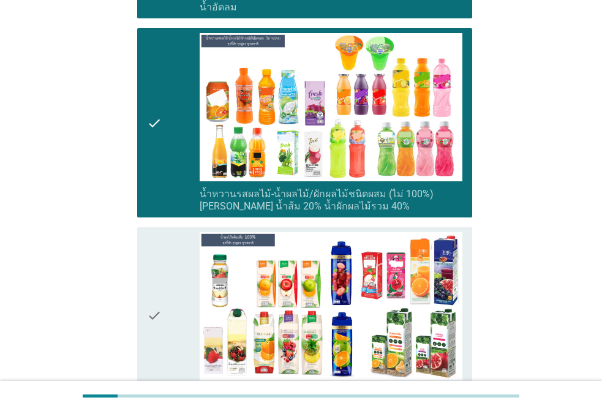
click at [165, 242] on div "check" at bounding box center [173, 315] width 53 height 167
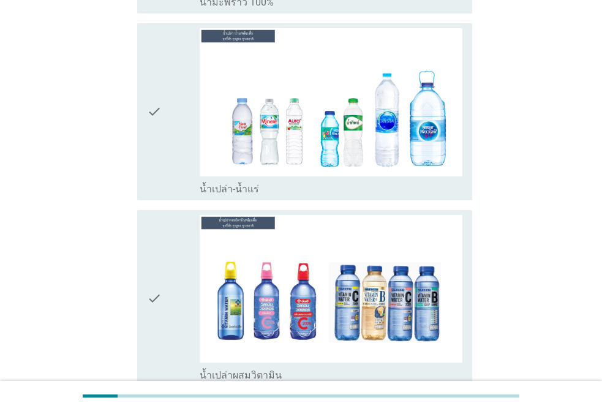
scroll to position [2877, 0]
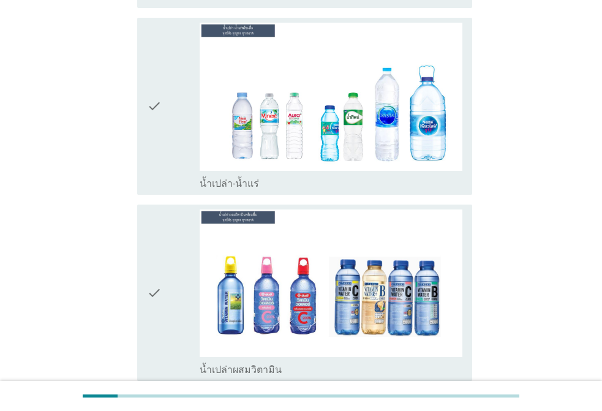
click at [147, 97] on icon "check" at bounding box center [154, 106] width 15 height 167
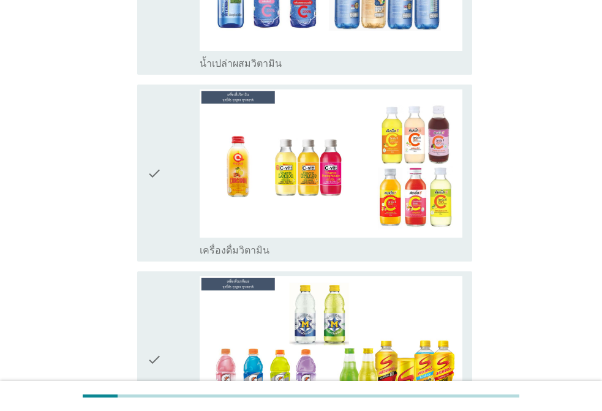
click at [149, 137] on icon "check" at bounding box center [154, 172] width 15 height 167
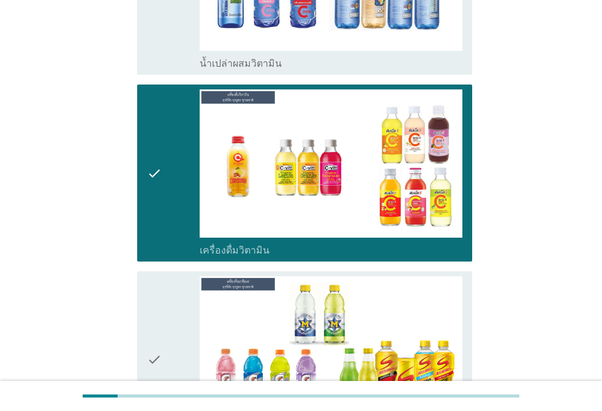
scroll to position [3367, 0]
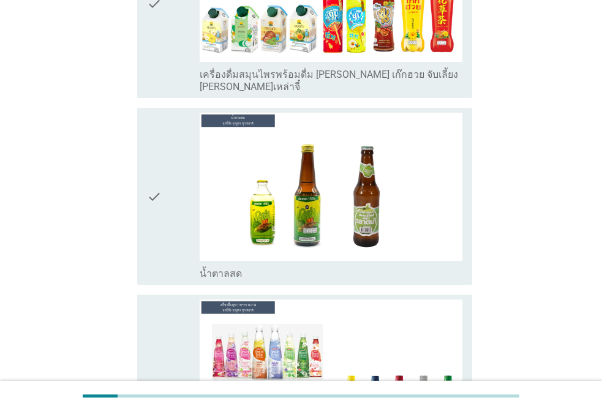
click at [149, 137] on icon "check" at bounding box center [154, 196] width 15 height 167
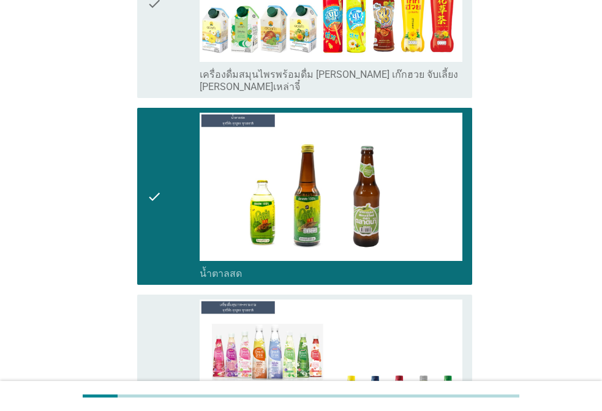
scroll to position [4041, 0]
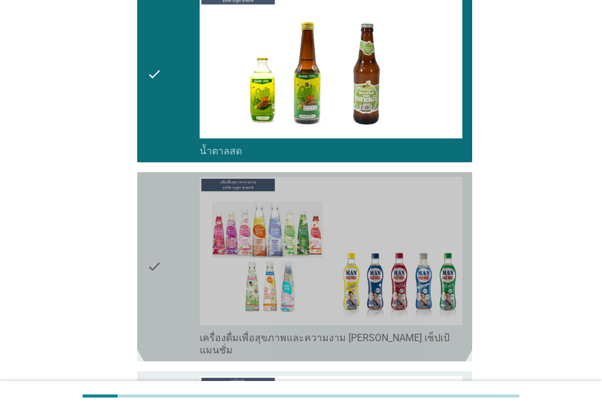
click at [163, 191] on div "check" at bounding box center [173, 266] width 53 height 179
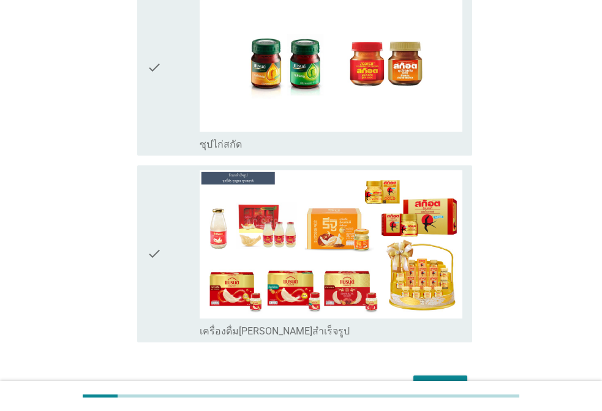
scroll to position [4435, 0]
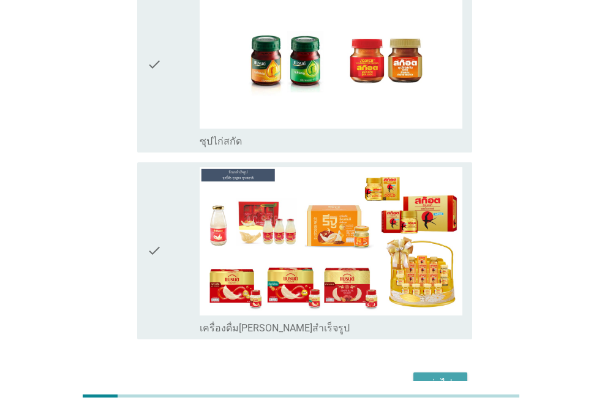
click at [430, 376] on div "ต่อไป" at bounding box center [440, 383] width 34 height 15
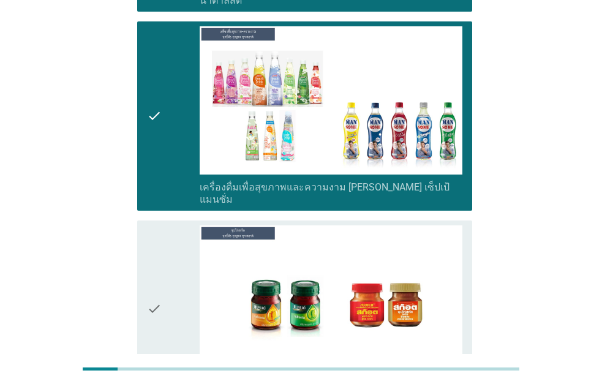
scroll to position [4191, 0]
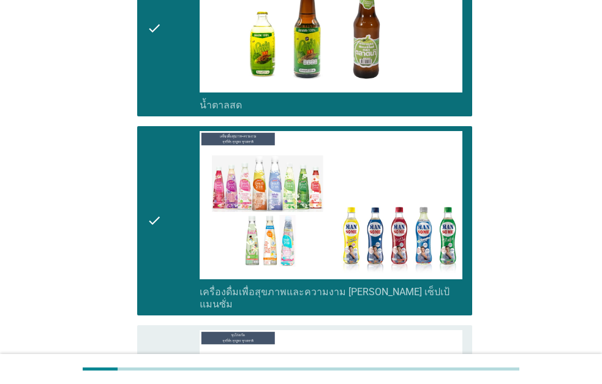
scroll to position [4462, 0]
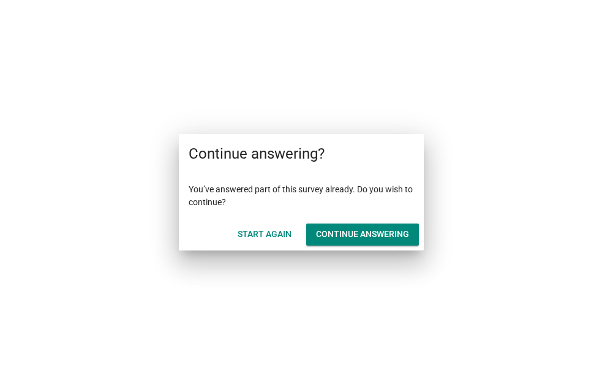
click at [360, 232] on div "Continue answering" at bounding box center [362, 234] width 93 height 13
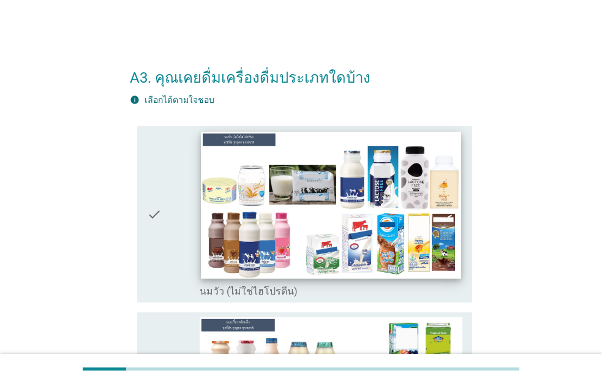
click at [433, 244] on img at bounding box center [331, 205] width 260 height 146
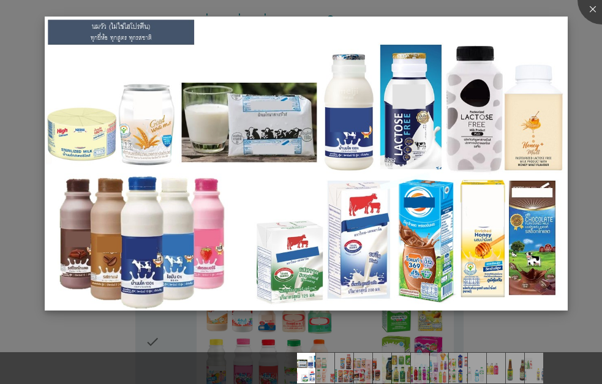
scroll to position [184, 0]
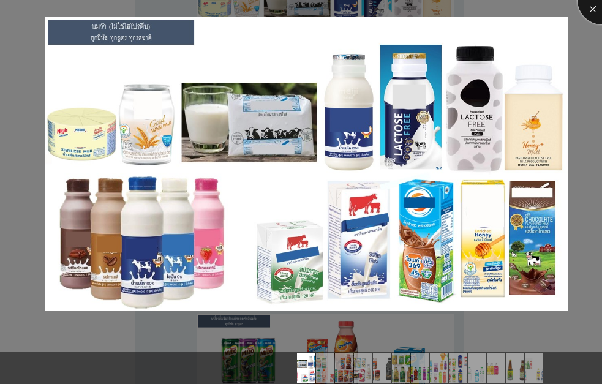
click at [586, 9] on div at bounding box center [601, 0] width 49 height 49
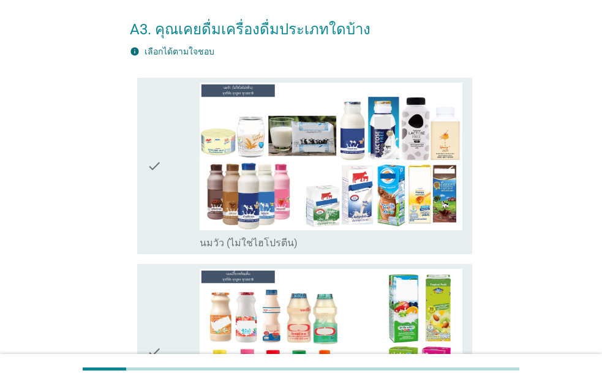
scroll to position [0, 0]
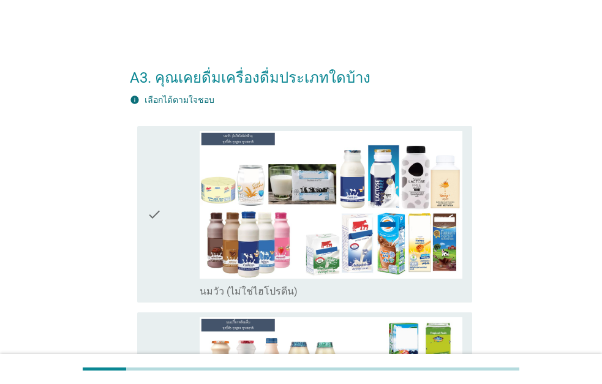
click at [181, 187] on div "check" at bounding box center [173, 214] width 53 height 167
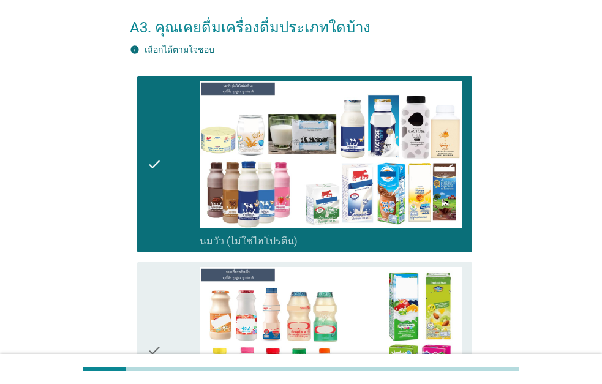
scroll to position [184, 0]
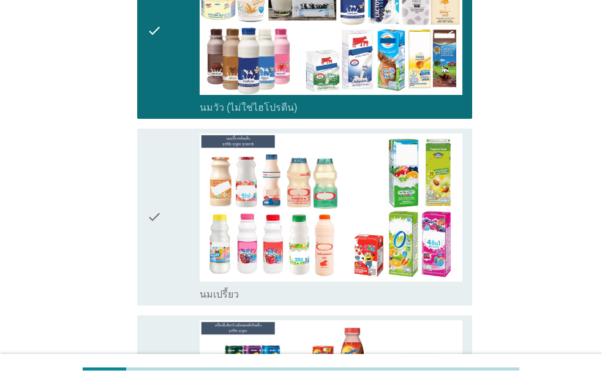
click at [178, 199] on div "check" at bounding box center [173, 216] width 53 height 167
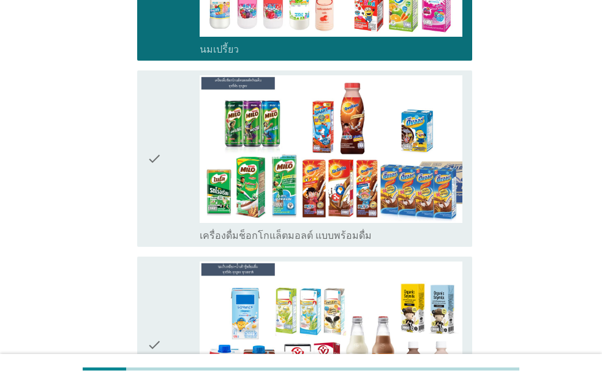
click at [178, 199] on div "check" at bounding box center [173, 158] width 53 height 167
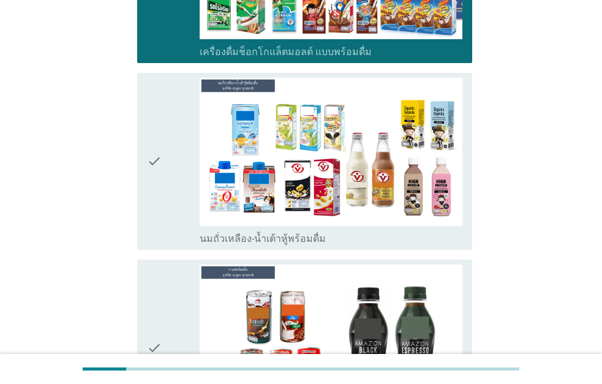
click at [178, 199] on div "check" at bounding box center [173, 161] width 53 height 167
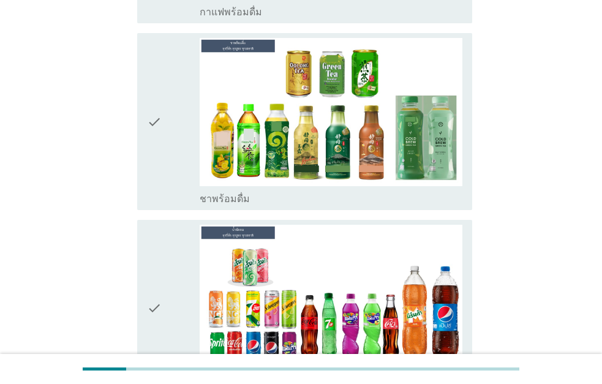
scroll to position [1102, 0]
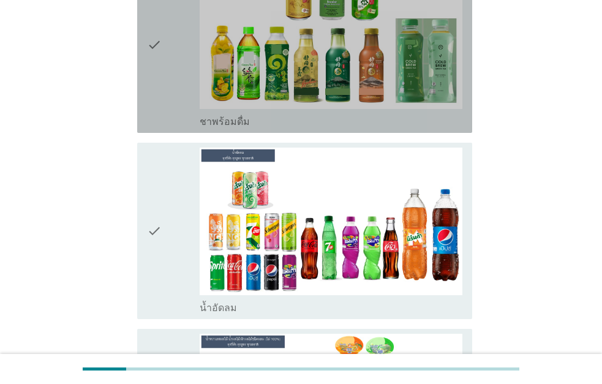
click at [186, 84] on div "check" at bounding box center [173, 44] width 53 height 167
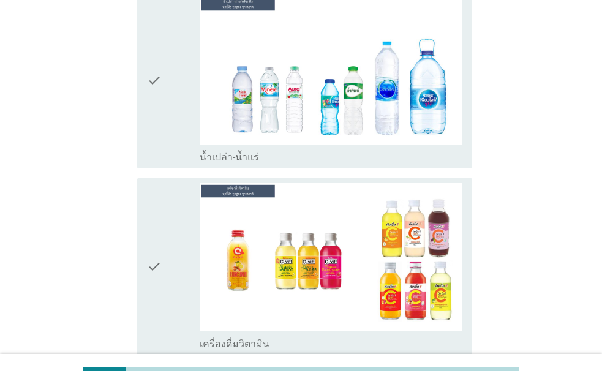
scroll to position [1898, 0]
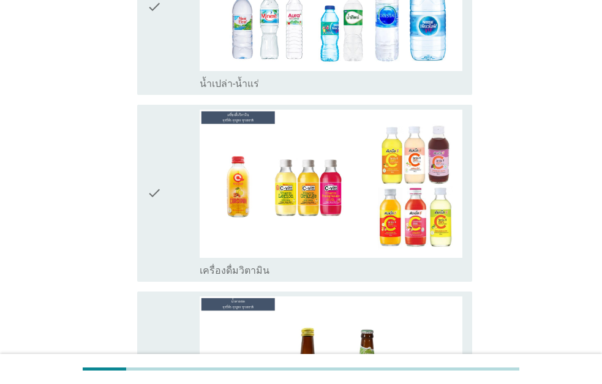
click at [179, 67] on div "check" at bounding box center [173, 6] width 53 height 167
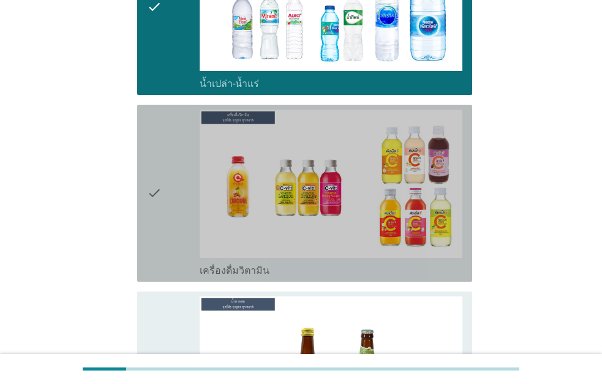
click at [179, 179] on div "check" at bounding box center [173, 193] width 53 height 167
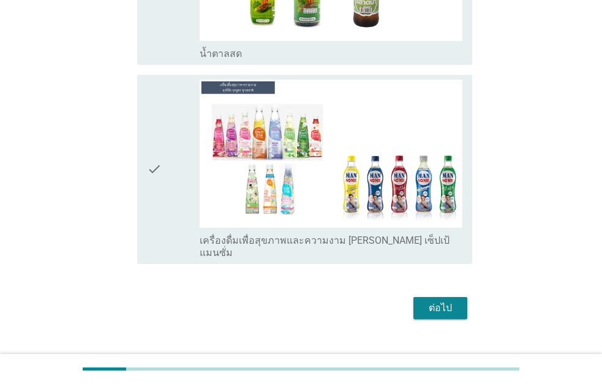
scroll to position [2311, 0]
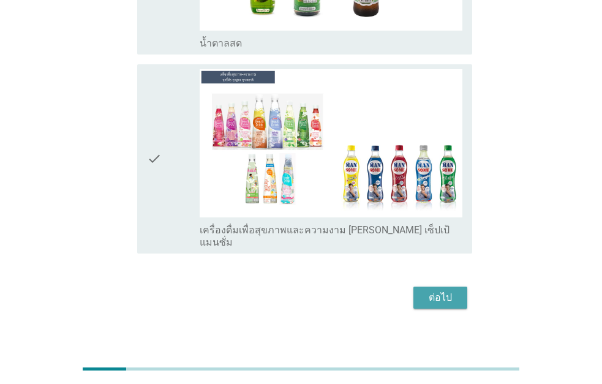
click at [427, 290] on div "ต่อไป" at bounding box center [440, 297] width 34 height 15
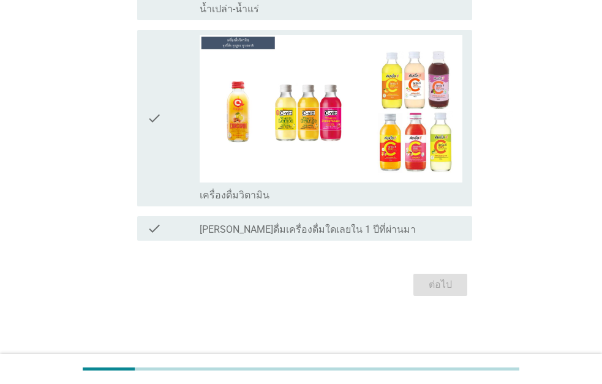
scroll to position [0, 0]
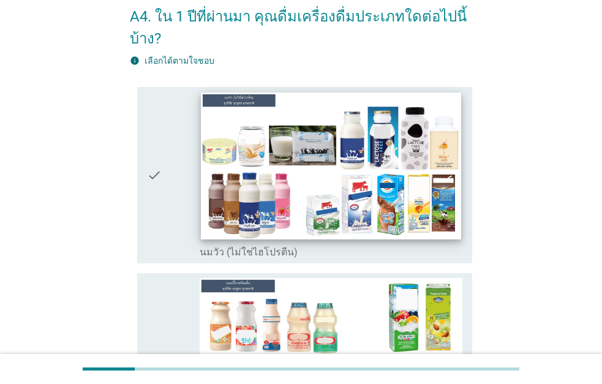
click at [389, 173] on img at bounding box center [331, 165] width 260 height 146
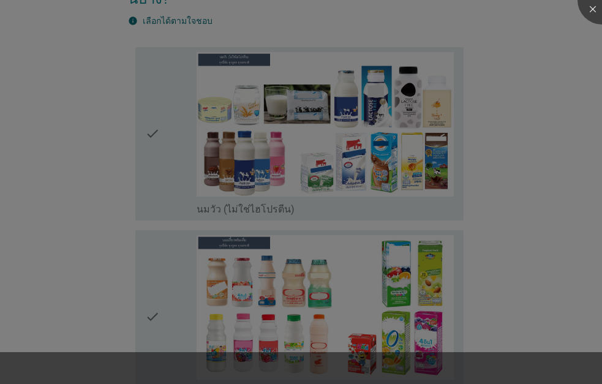
scroll to position [122, 0]
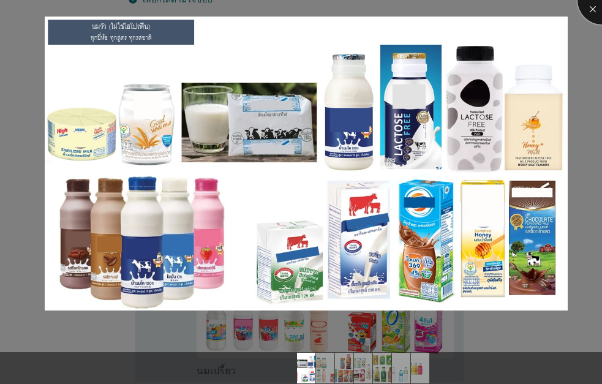
drag, startPoint x: 594, startPoint y: 7, endPoint x: 363, endPoint y: 118, distance: 255.8
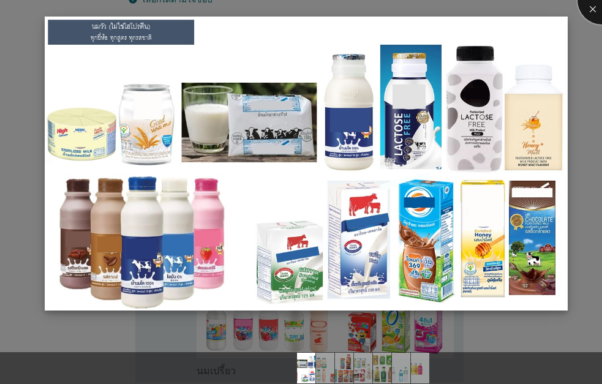
click at [594, 7] on div at bounding box center [601, 0] width 49 height 49
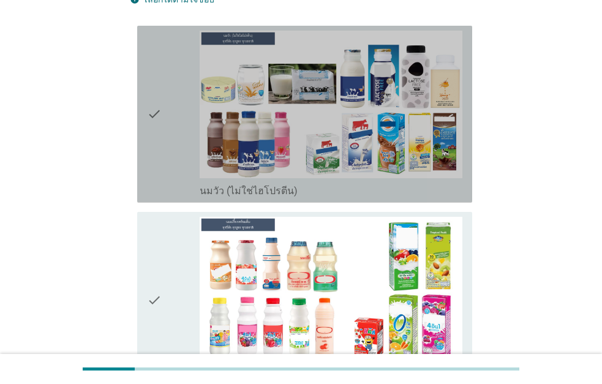
click at [175, 186] on div "check" at bounding box center [173, 114] width 53 height 167
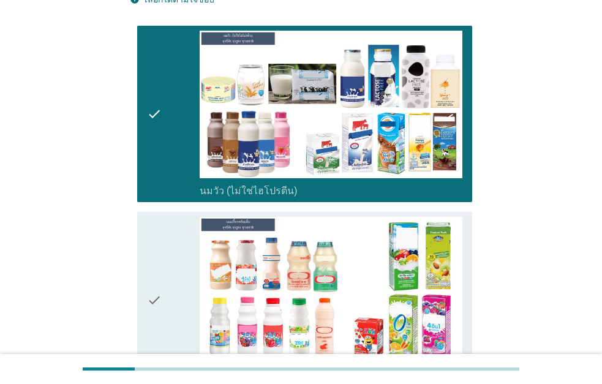
click at [178, 269] on div "check" at bounding box center [173, 300] width 53 height 167
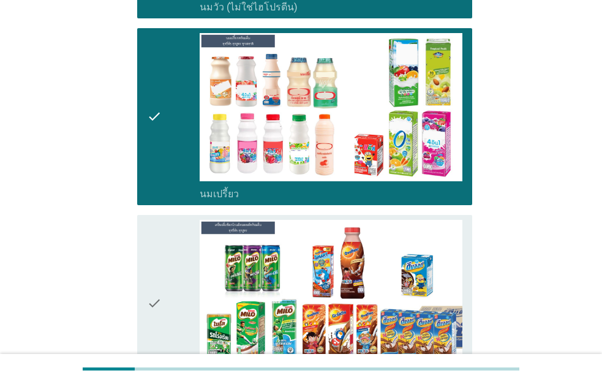
click at [166, 268] on div "check" at bounding box center [173, 303] width 53 height 167
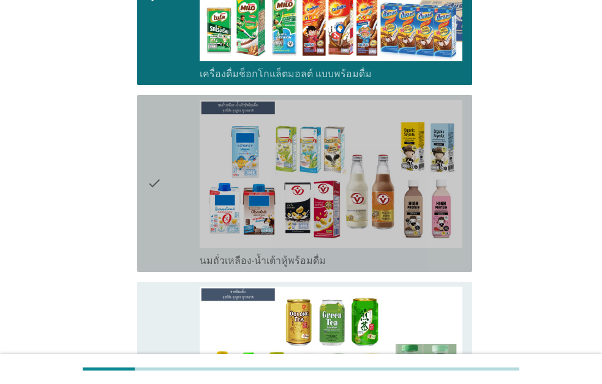
click at [165, 220] on div "check" at bounding box center [173, 183] width 53 height 167
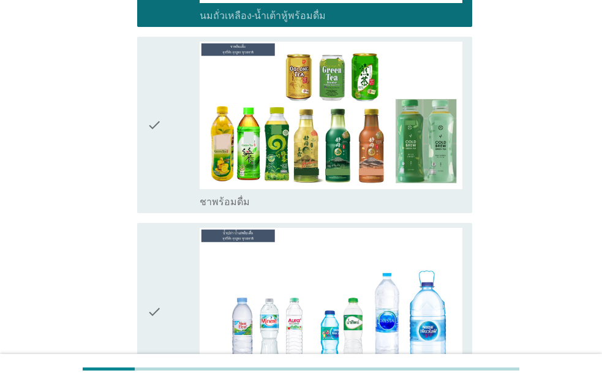
scroll to position [918, 0]
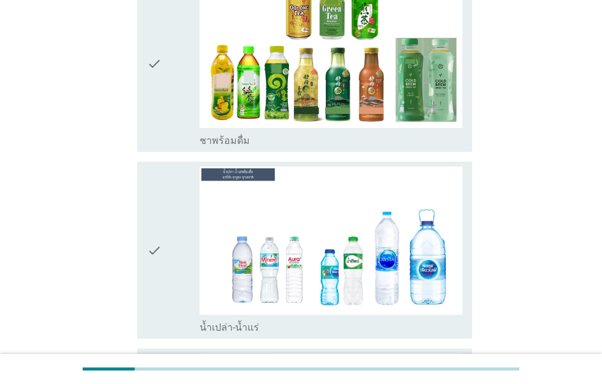
drag, startPoint x: 184, startPoint y: 94, endPoint x: 181, endPoint y: 143, distance: 49.1
click at [184, 94] on div "check" at bounding box center [173, 63] width 53 height 167
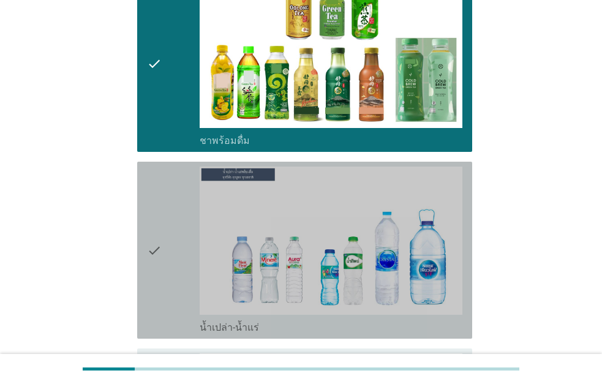
click at [173, 246] on div "check" at bounding box center [173, 250] width 53 height 167
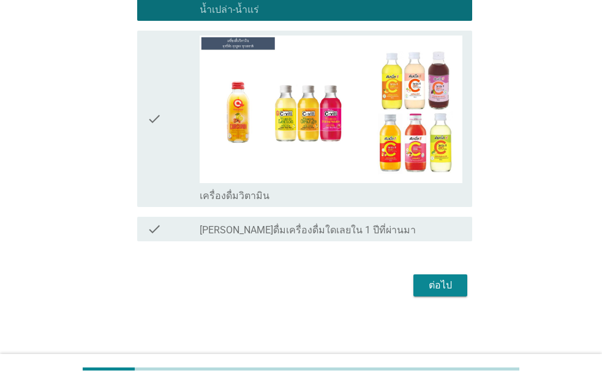
scroll to position [1237, 0]
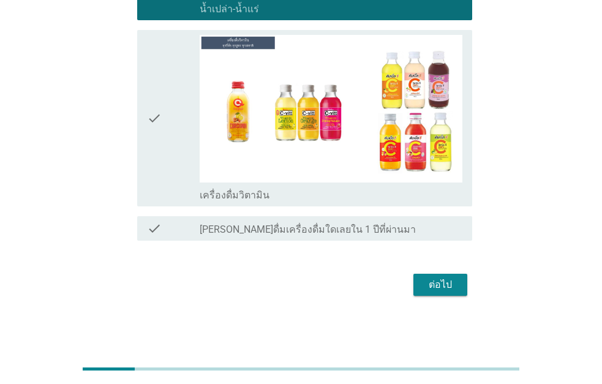
click at [455, 297] on div "ต่อไป" at bounding box center [301, 284] width 342 height 29
click at [446, 286] on div "ต่อไป" at bounding box center [440, 284] width 34 height 15
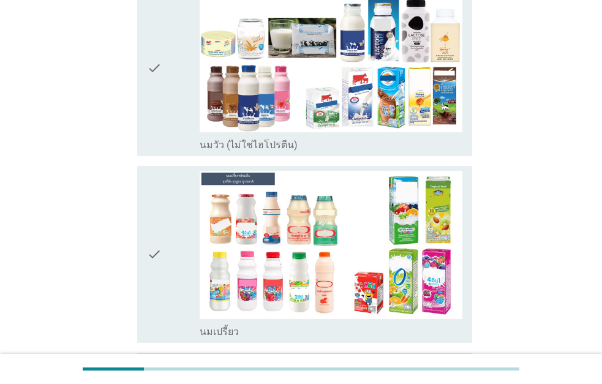
scroll to position [184, 0]
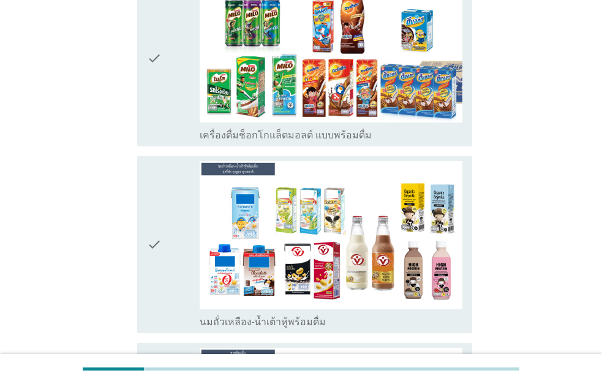
click at [174, 196] on div "check" at bounding box center [173, 244] width 53 height 167
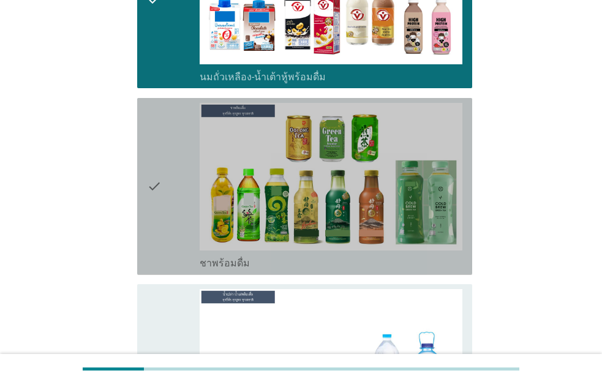
click at [174, 196] on div "check" at bounding box center [173, 186] width 53 height 167
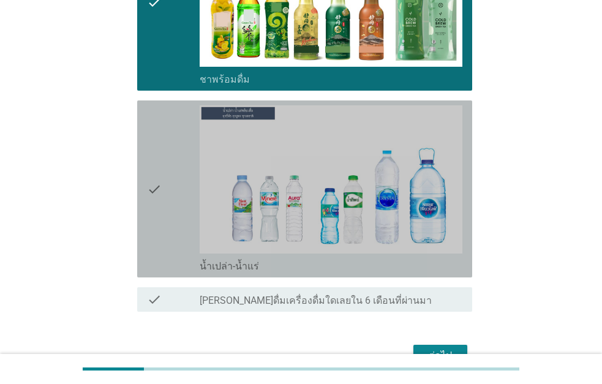
click at [174, 196] on div "check" at bounding box center [173, 188] width 53 height 167
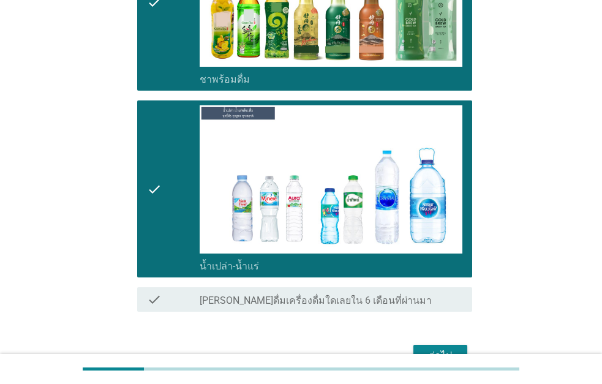
scroll to position [1028, 0]
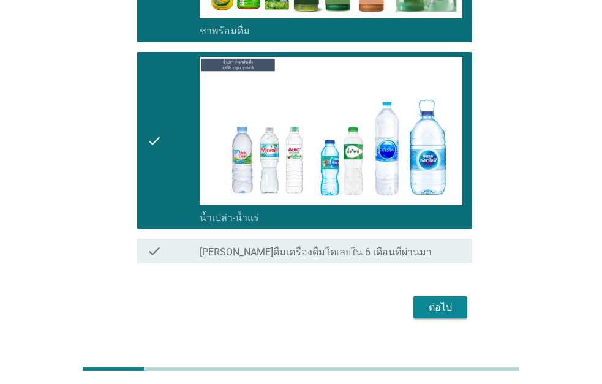
click at [427, 300] on div "ต่อไป" at bounding box center [440, 307] width 34 height 15
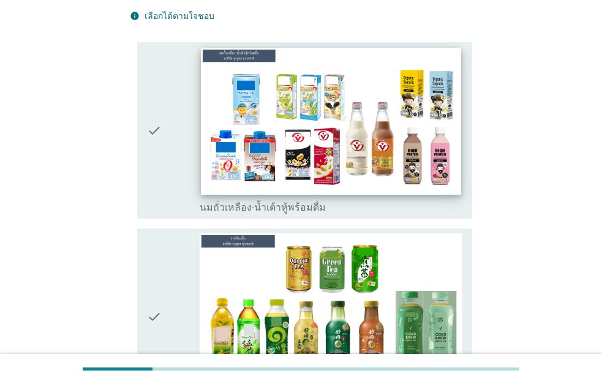
scroll to position [122, 0]
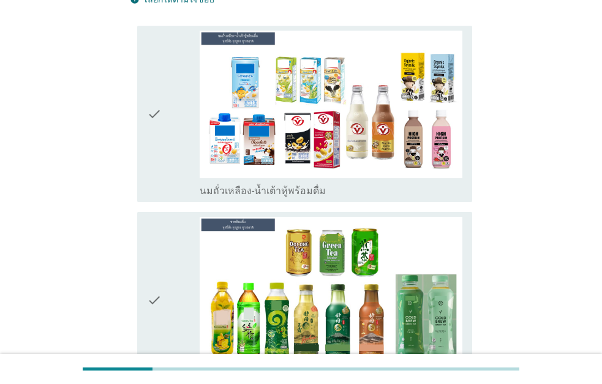
click at [182, 235] on div "check" at bounding box center [173, 300] width 53 height 167
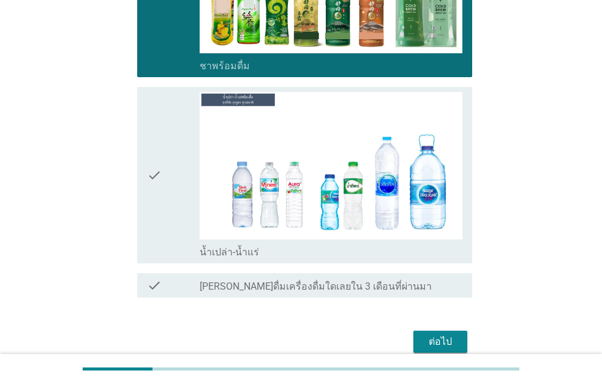
scroll to position [469, 0]
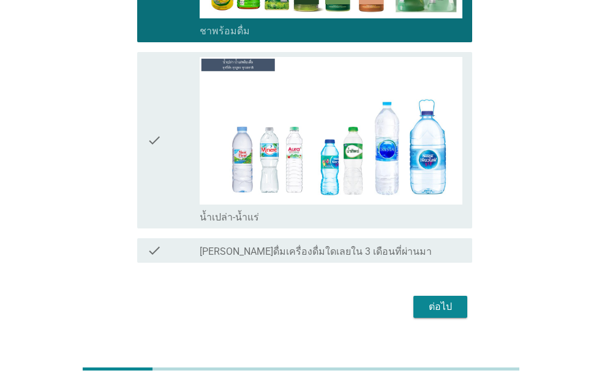
click at [174, 152] on div "check" at bounding box center [173, 140] width 53 height 167
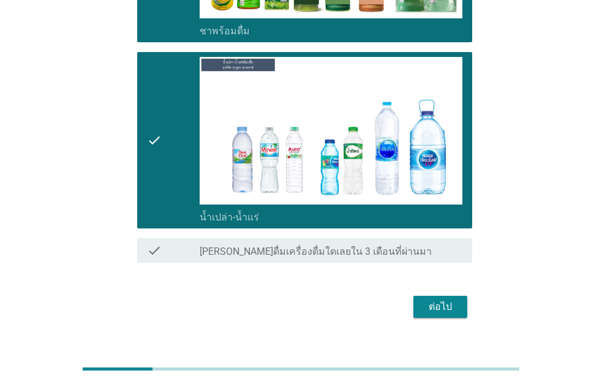
click at [463, 296] on button "ต่อไป" at bounding box center [440, 307] width 54 height 22
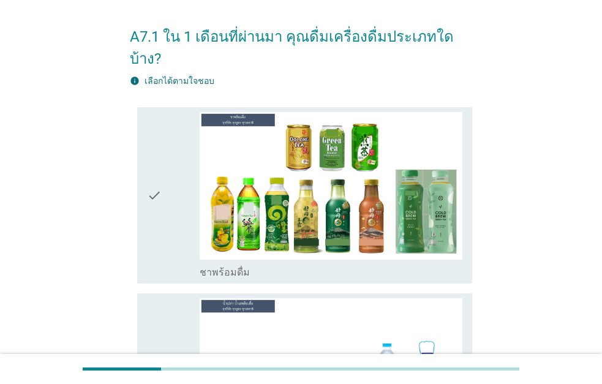
scroll to position [61, 0]
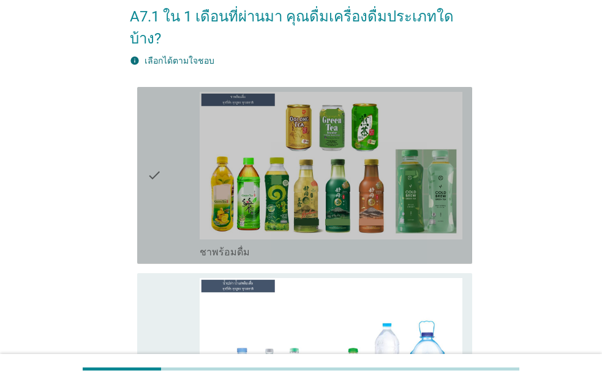
click at [165, 193] on div "check" at bounding box center [173, 175] width 53 height 167
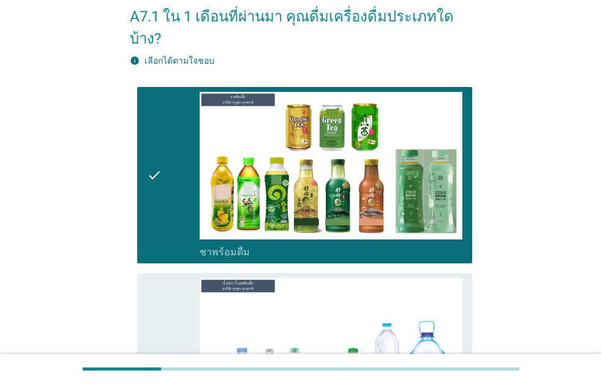
click at [173, 290] on div "check" at bounding box center [173, 361] width 53 height 167
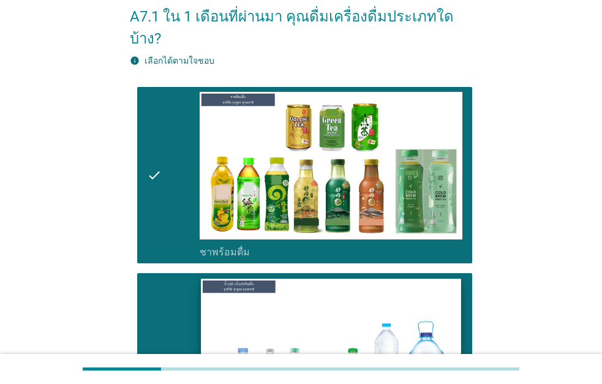
scroll to position [282, 0]
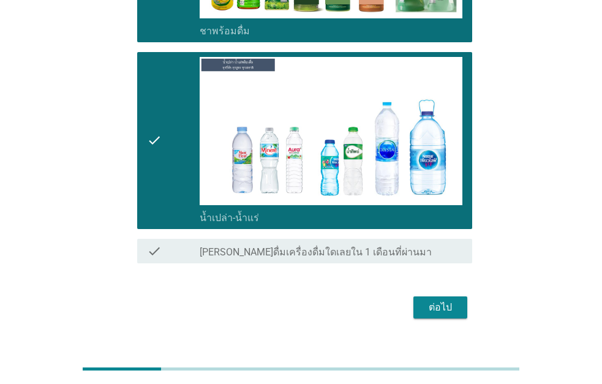
click at [430, 300] on div "ต่อไป" at bounding box center [440, 307] width 34 height 15
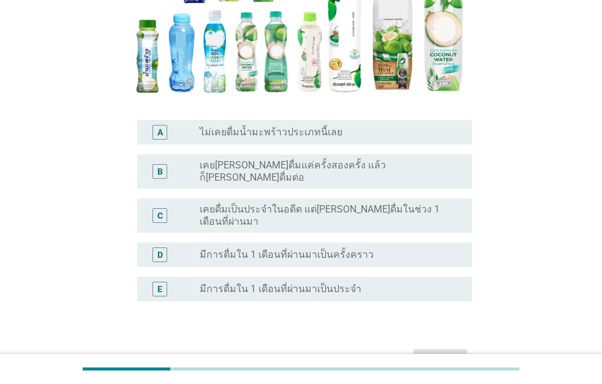
scroll to position [245, 0]
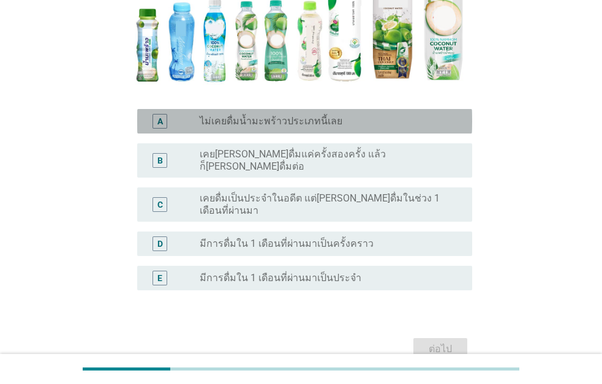
click at [258, 119] on label "ไม่เคยดื่มน้ำมะพร้าวประเภทนี้เลย" at bounding box center [271, 121] width 143 height 12
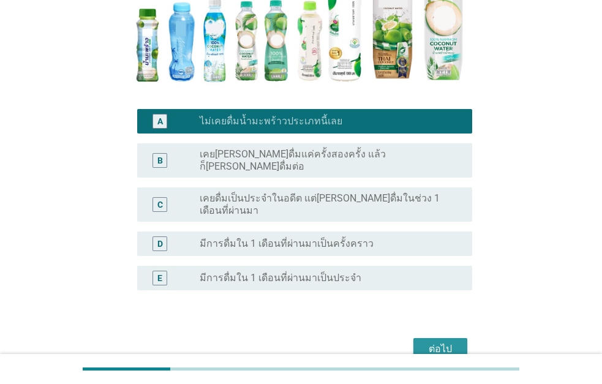
drag, startPoint x: 446, startPoint y: 327, endPoint x: 434, endPoint y: 168, distance: 159.6
click at [445, 182] on form "จากภาพตัวอย่างของน้ำมะพร้าวพร้อมดื่มยี่ห้อต่างๆนี้ ข้อใดตรงกับการดื่มน้ำมะพร้าว…" at bounding box center [301, 87] width 342 height 554
click at [416, 154] on div "radio_button_unchecked เคยลองดื่มแค่ครั้งสองครั้ง แล้วก็ไม่ได้ดื่มต่อ" at bounding box center [326, 160] width 253 height 24
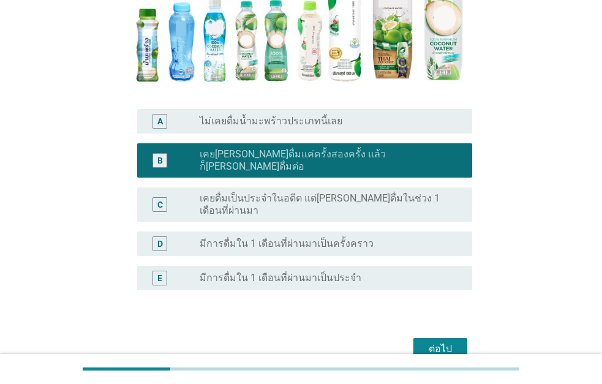
click at [444, 339] on button "ต่อไป" at bounding box center [440, 349] width 54 height 22
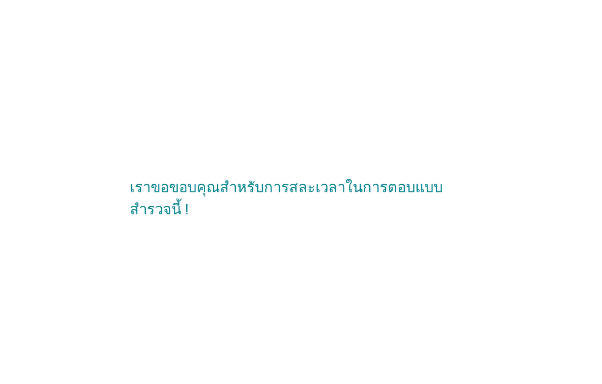
scroll to position [0, 0]
